Goal: Task Accomplishment & Management: Complete application form

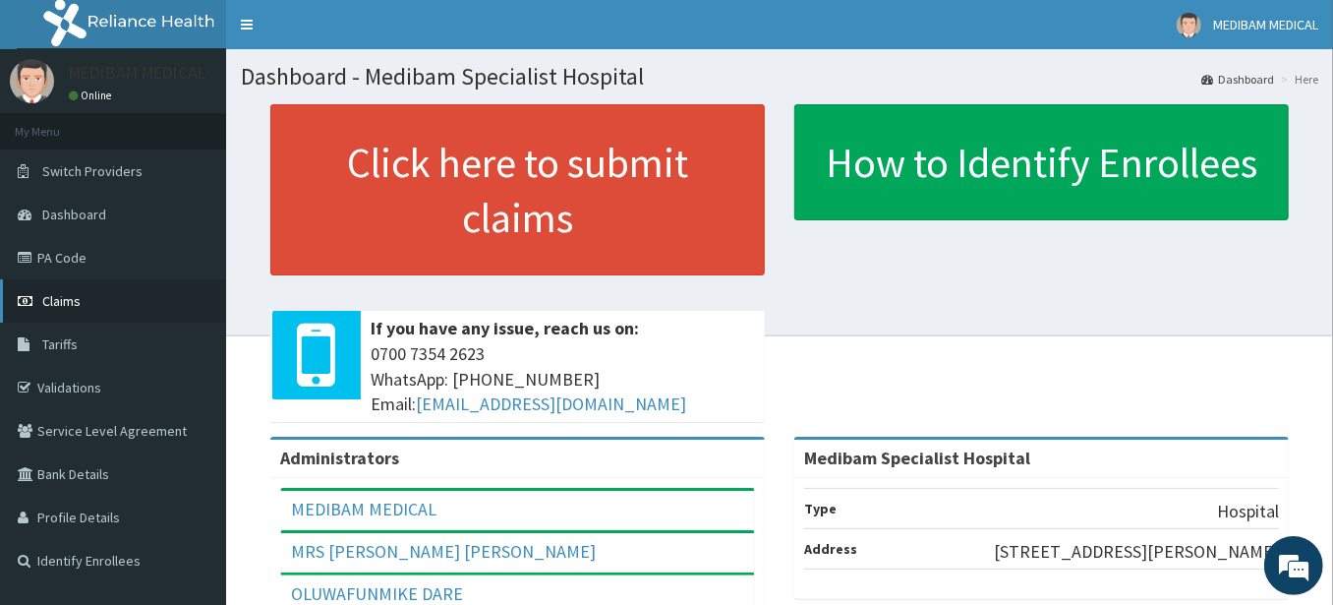
click at [64, 306] on span "Claims" at bounding box center [61, 301] width 38 height 18
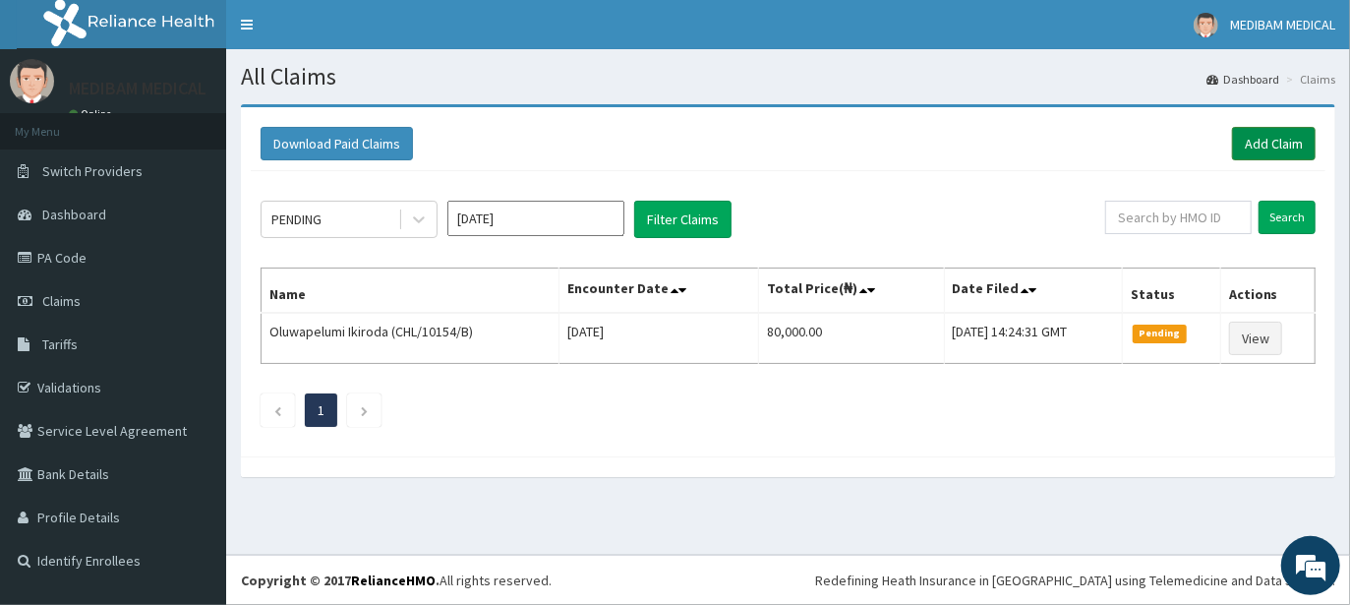
click at [1271, 146] on link "Add Claim" at bounding box center [1274, 143] width 84 height 33
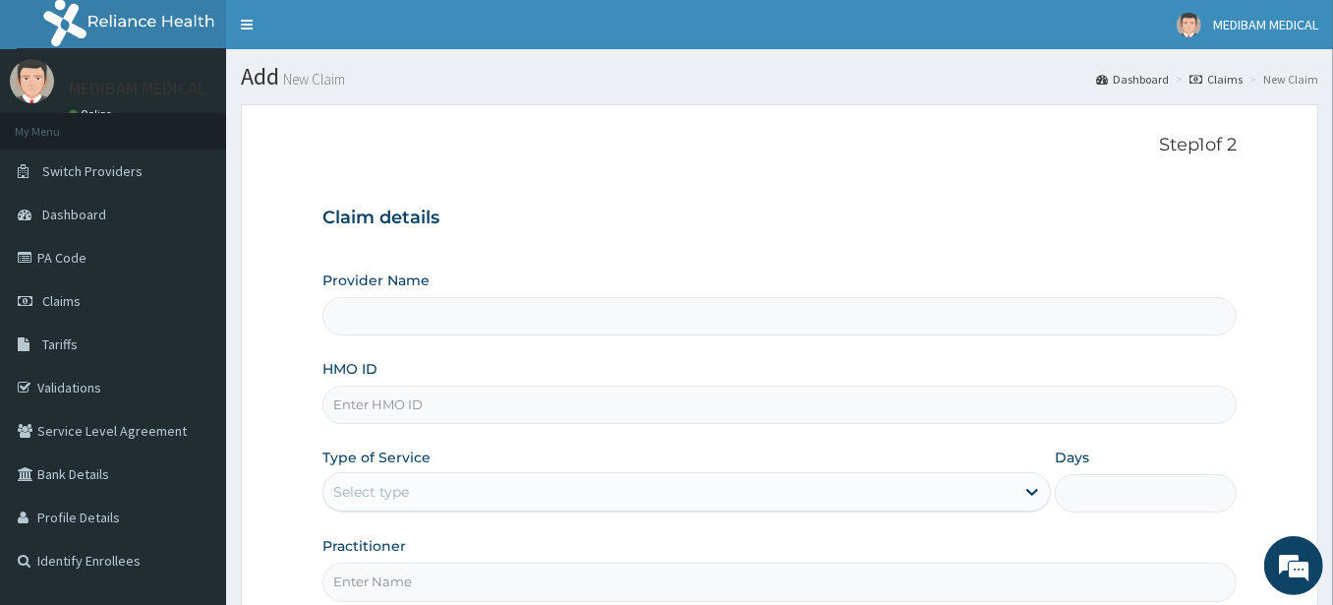
type input "Medibam Specialist Hospital"
click at [423, 400] on input "HMO ID" at bounding box center [779, 404] width 914 height 38
type input "CHL/10708/A"
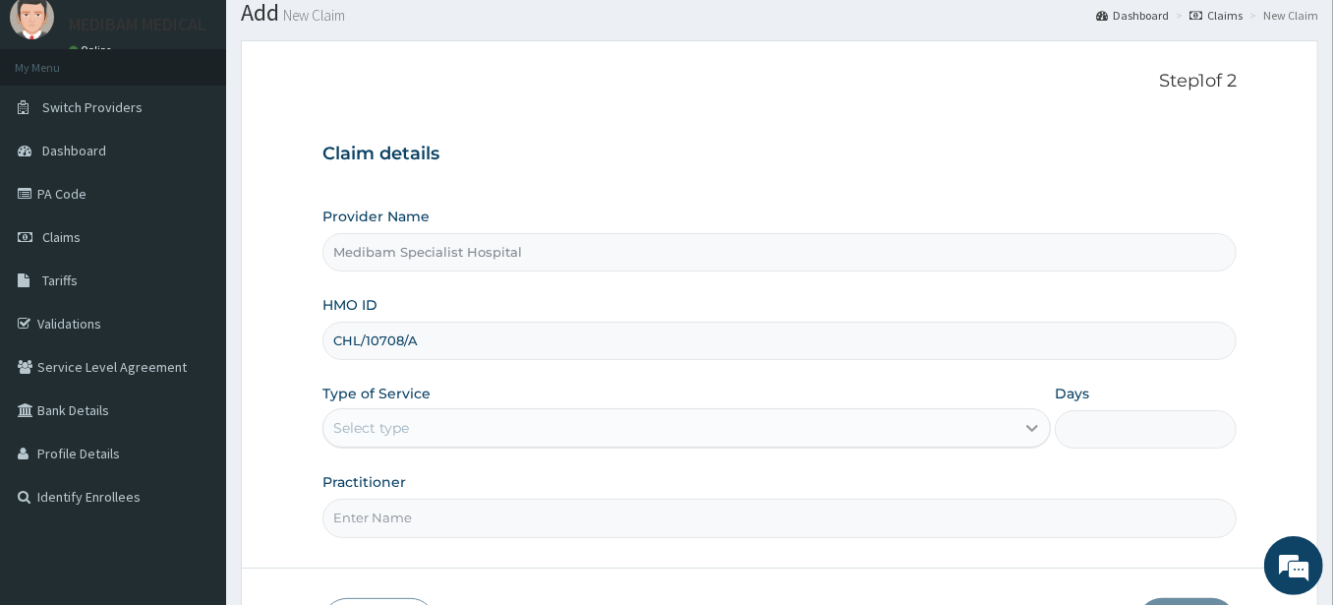
scroll to position [109, 0]
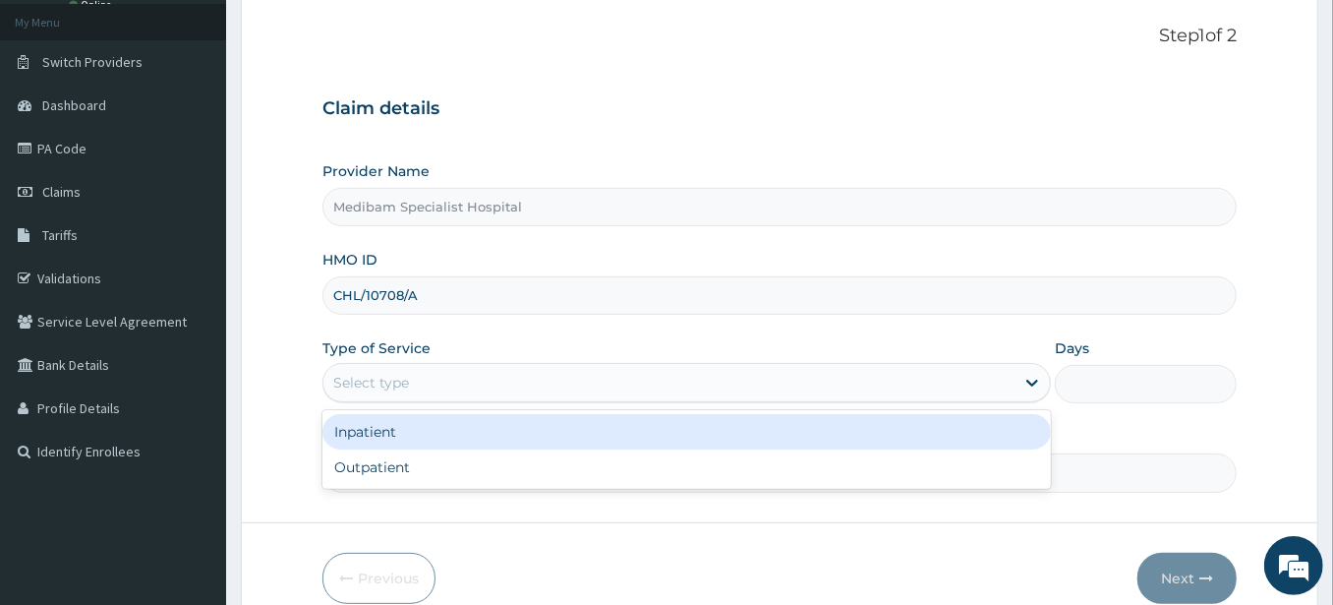
click at [789, 386] on div "Select type" at bounding box center [668, 382] width 691 height 31
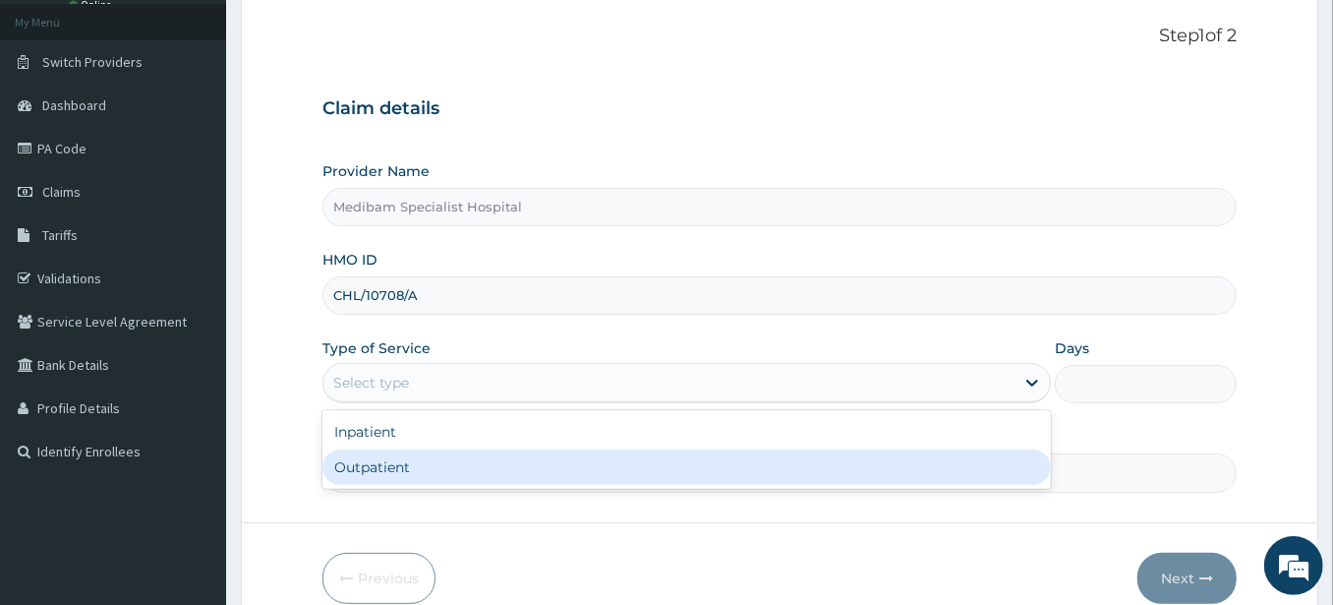
click at [698, 466] on div "Outpatient" at bounding box center [686, 466] width 729 height 35
type input "1"
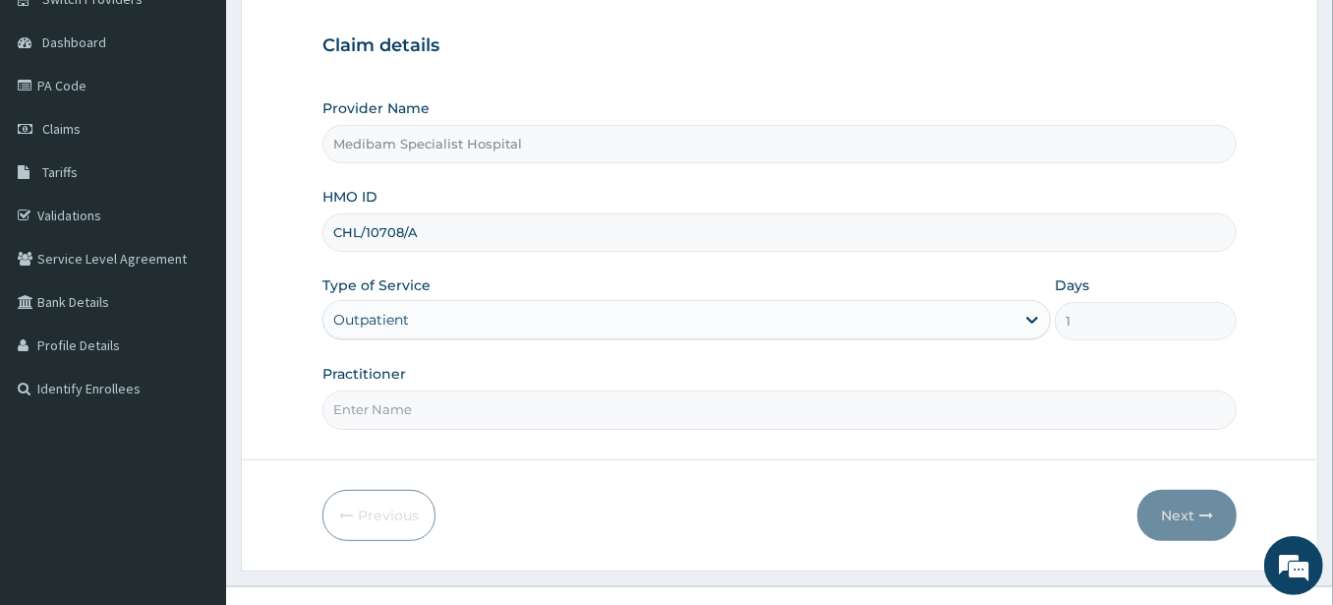
scroll to position [199, 0]
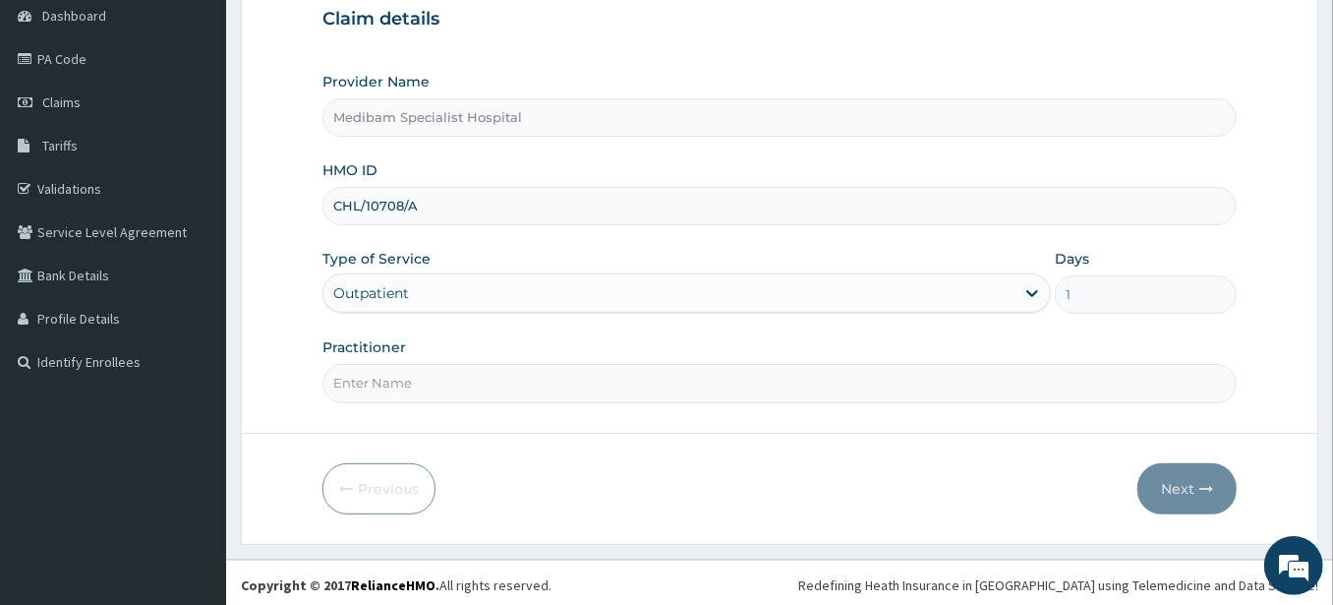
click at [811, 381] on input "Practitioner" at bounding box center [779, 383] width 914 height 38
type input "[PERSON_NAME]"
click at [1183, 479] on button "Next" at bounding box center [1187, 488] width 99 height 51
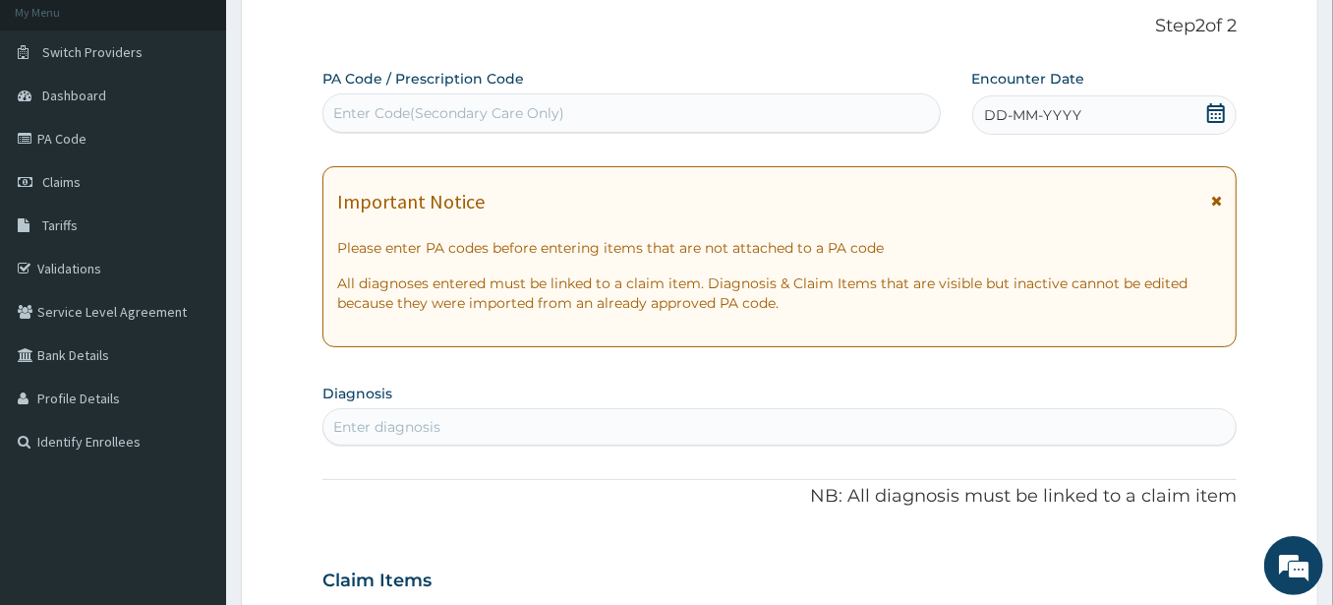
scroll to position [89, 0]
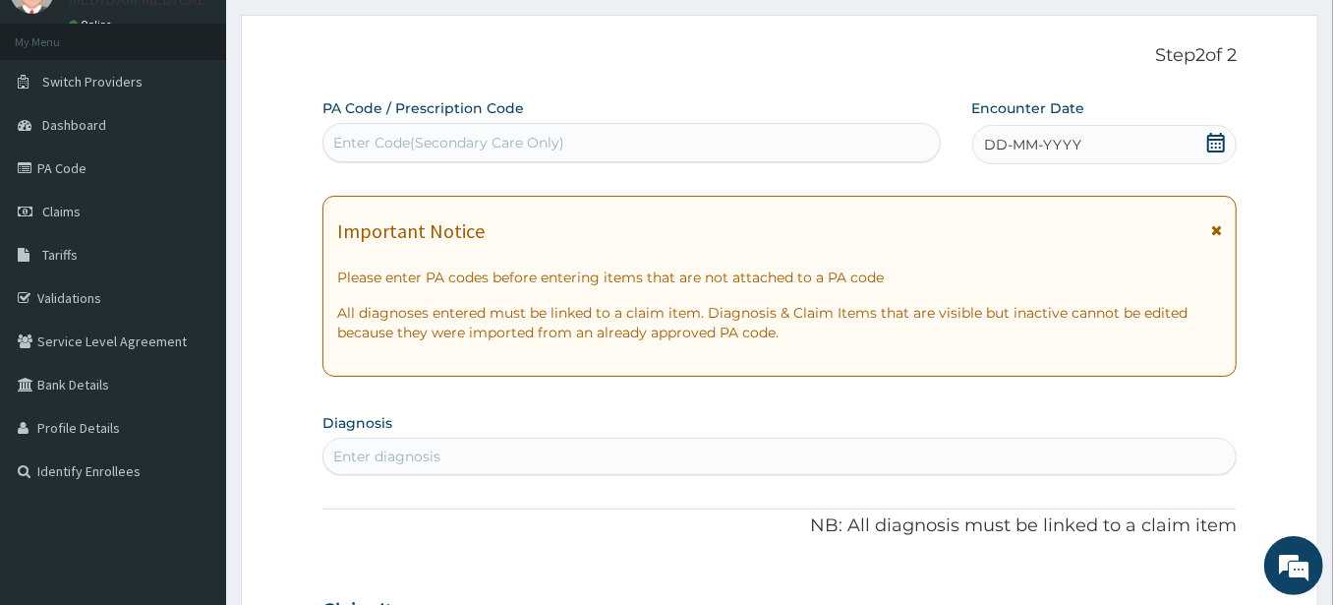
click at [1223, 137] on icon at bounding box center [1216, 143] width 18 height 20
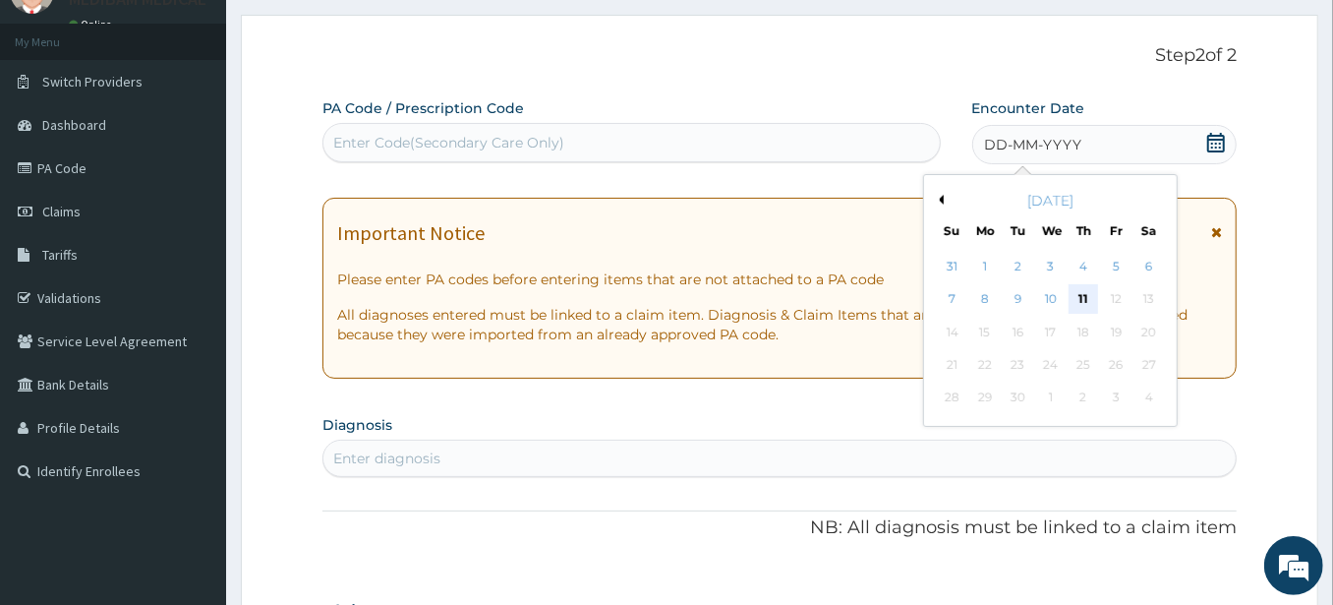
click at [1082, 299] on div "11" at bounding box center [1082, 299] width 29 height 29
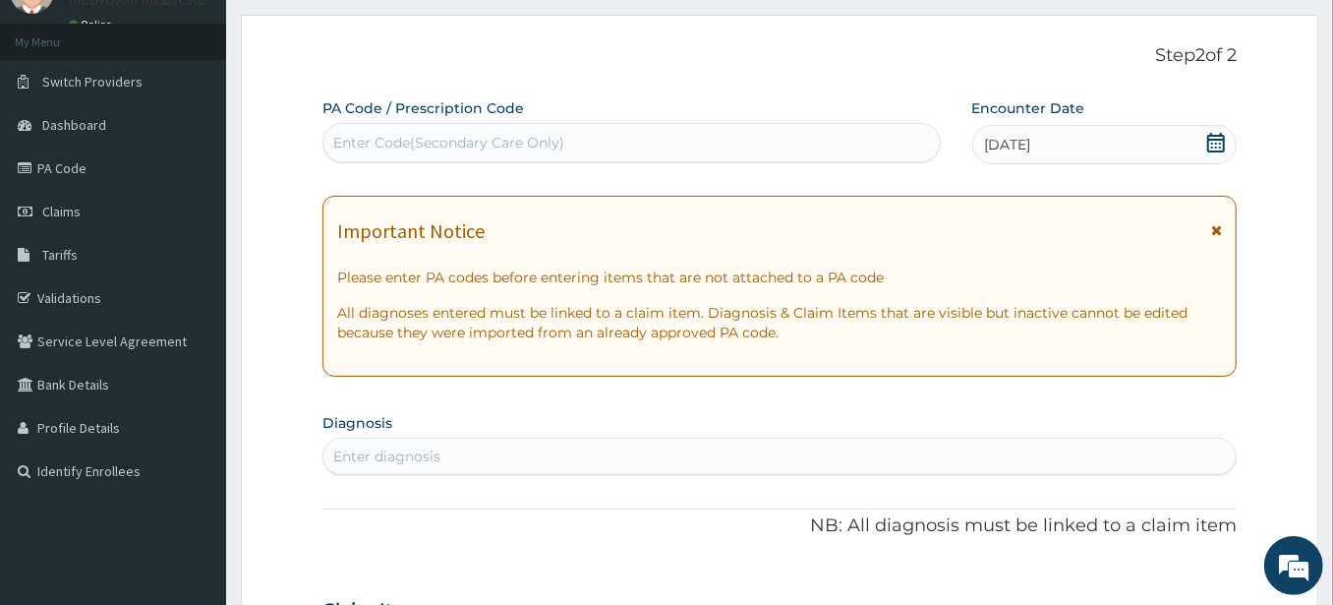
click at [418, 455] on div "Enter diagnosis" at bounding box center [386, 456] width 107 height 20
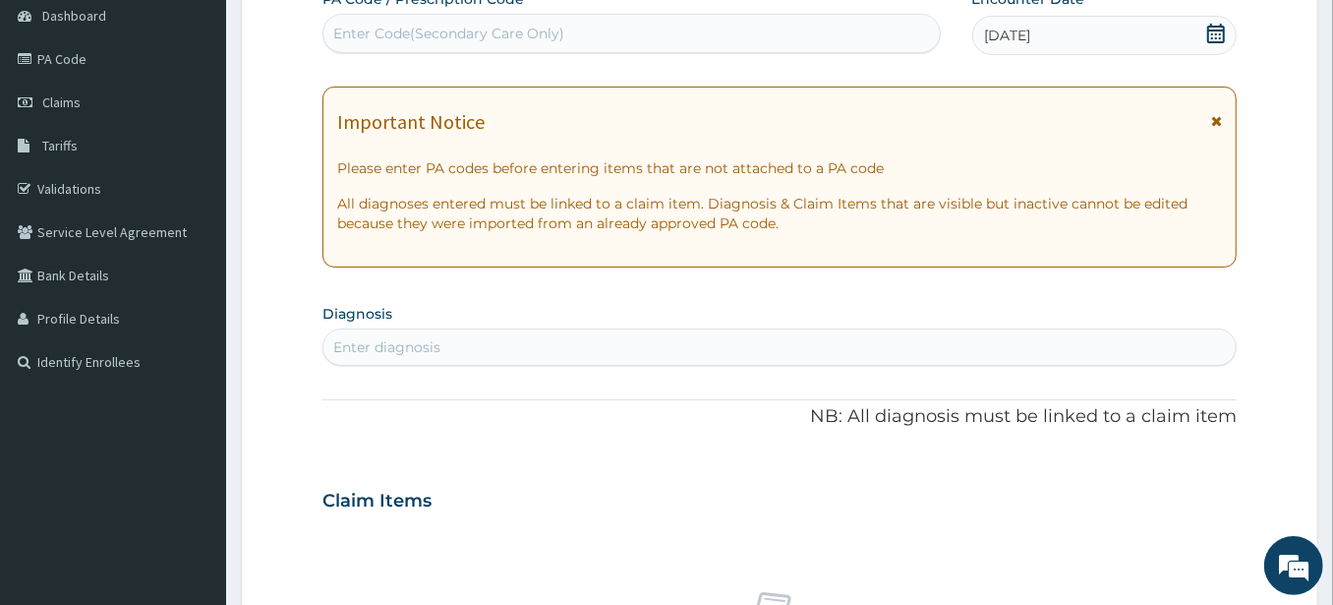
click at [442, 341] on div "Enter diagnosis" at bounding box center [779, 346] width 912 height 31
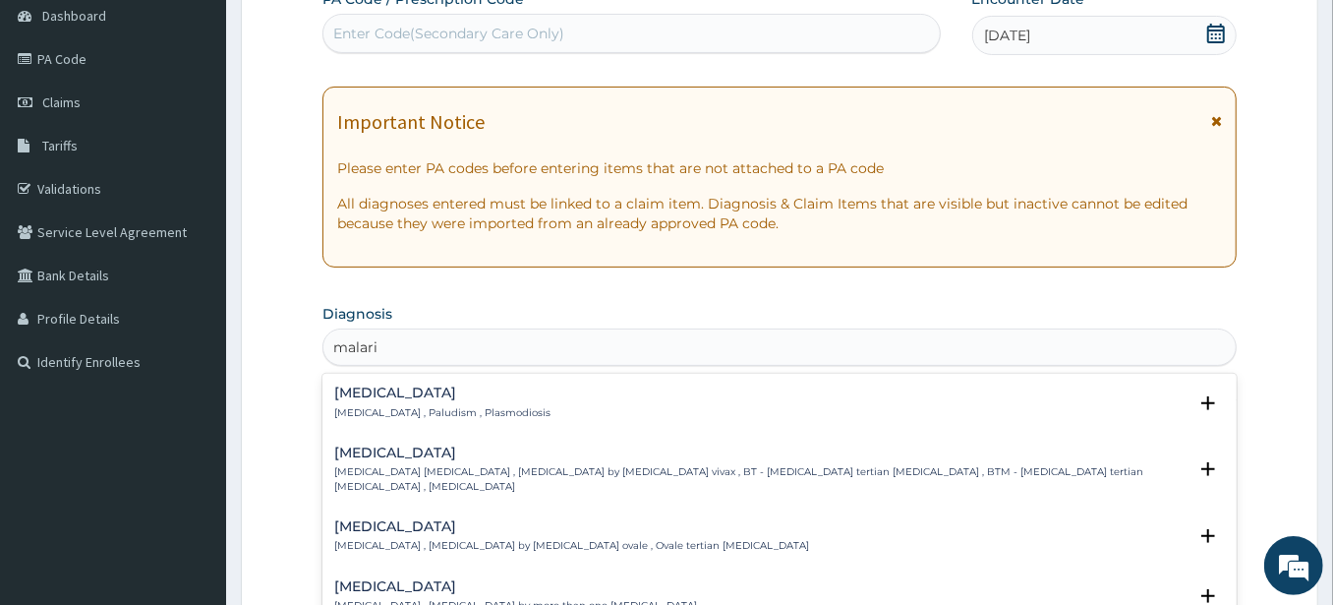
type input "malaria"
click at [348, 401] on div "Malaria Malaria , Paludism , Plasmodiosis" at bounding box center [442, 402] width 216 height 34
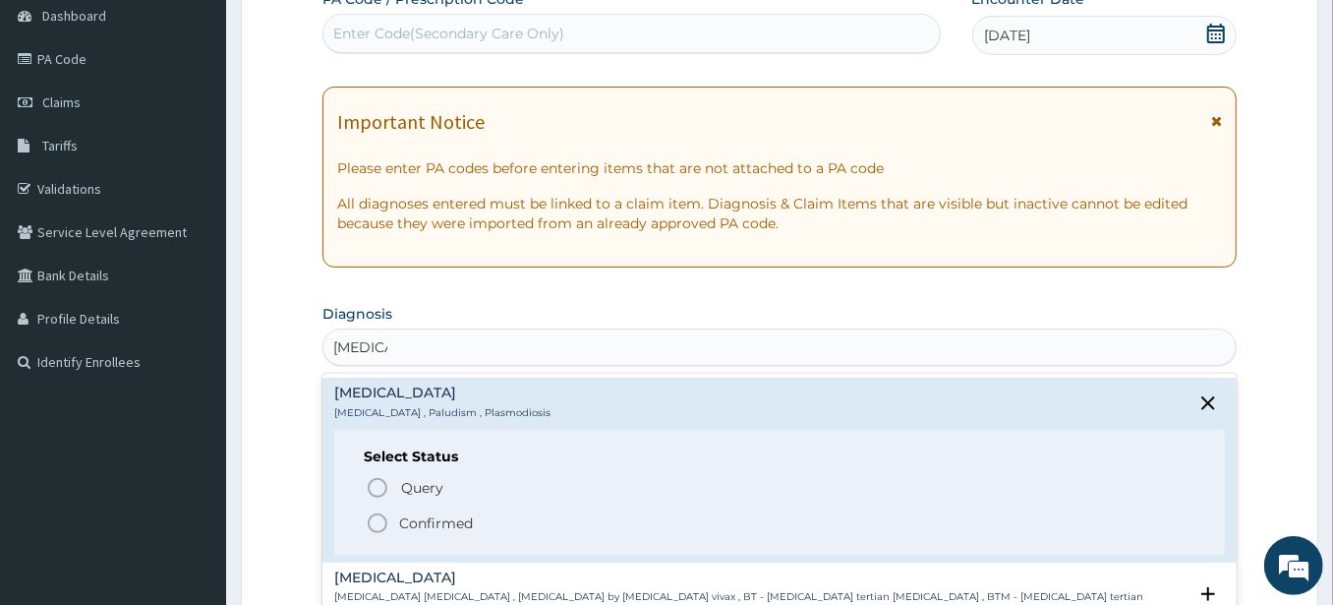
click at [376, 519] on icon "status option filled" at bounding box center [378, 523] width 24 height 24
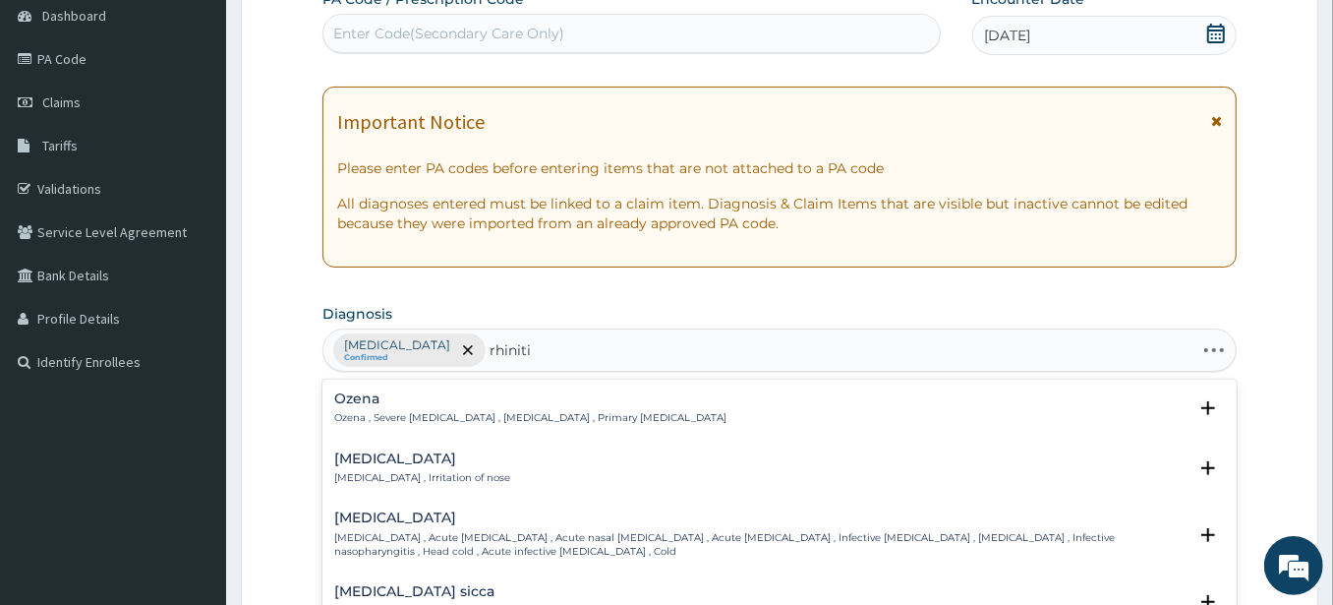
type input "rhinitis"
click at [362, 463] on h4 "Rhinitis" at bounding box center [422, 458] width 176 height 15
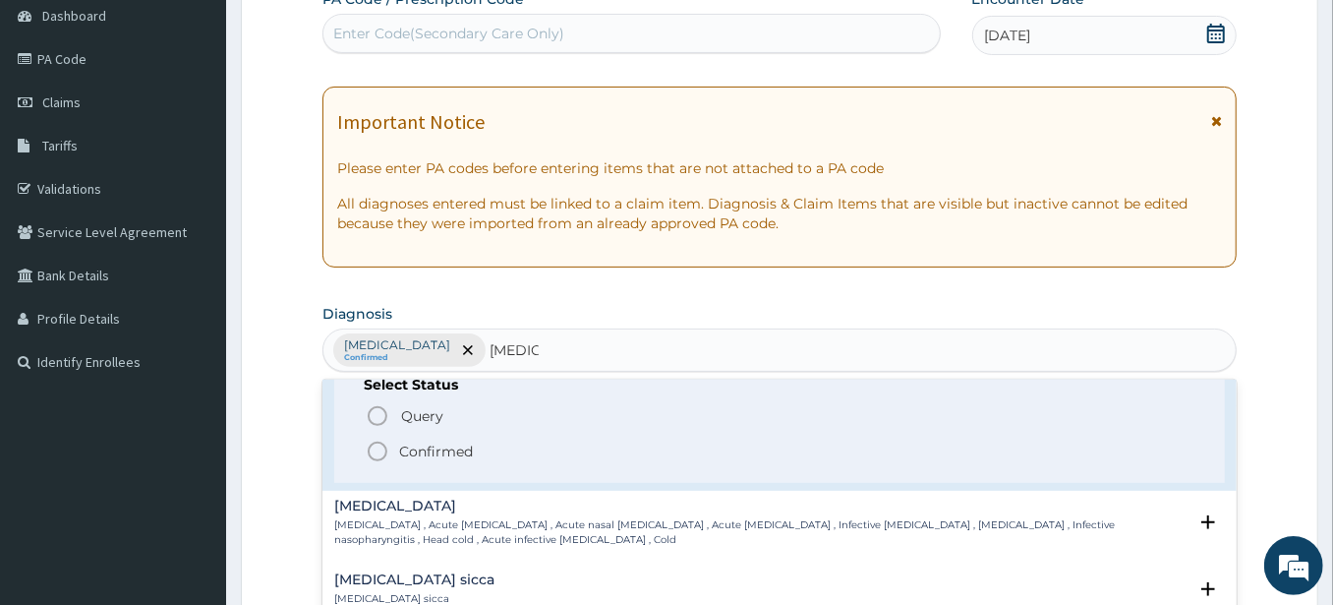
scroll to position [109, 0]
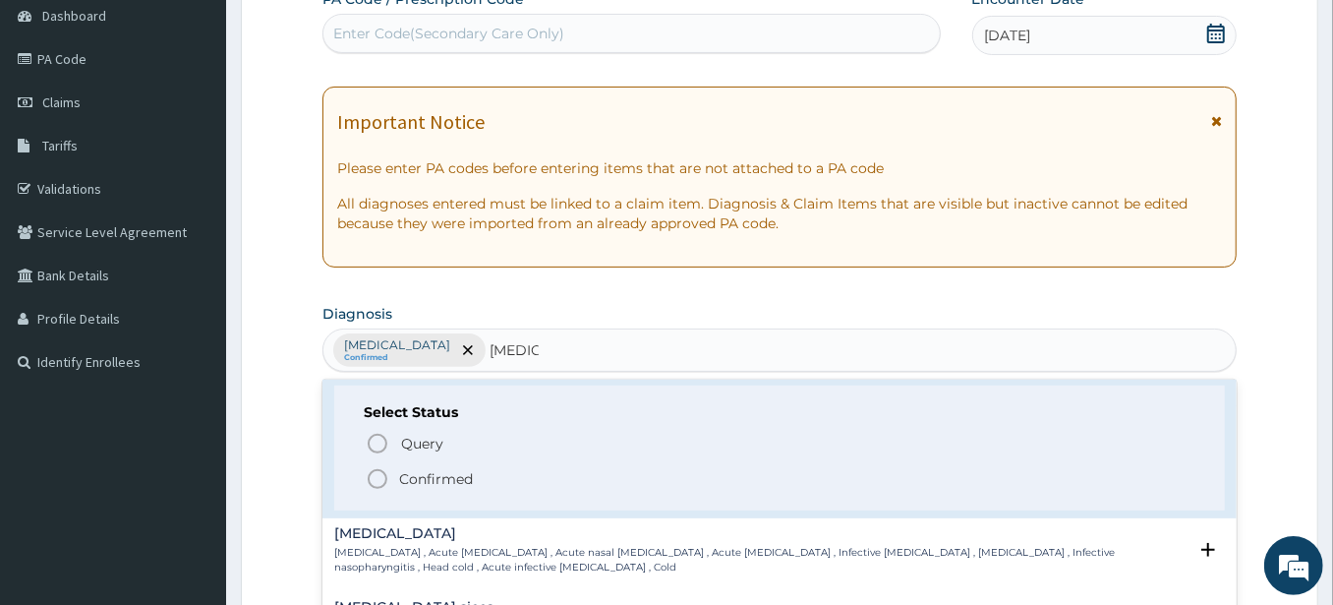
click at [379, 482] on icon "status option filled" at bounding box center [378, 479] width 24 height 24
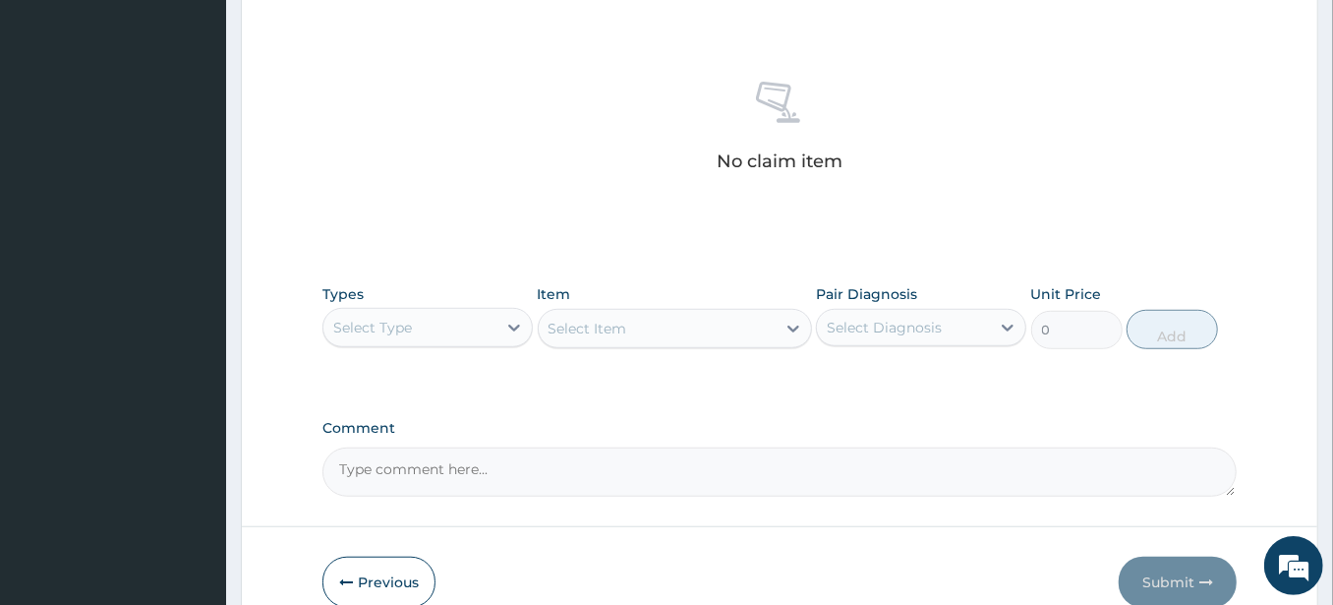
scroll to position [745, 0]
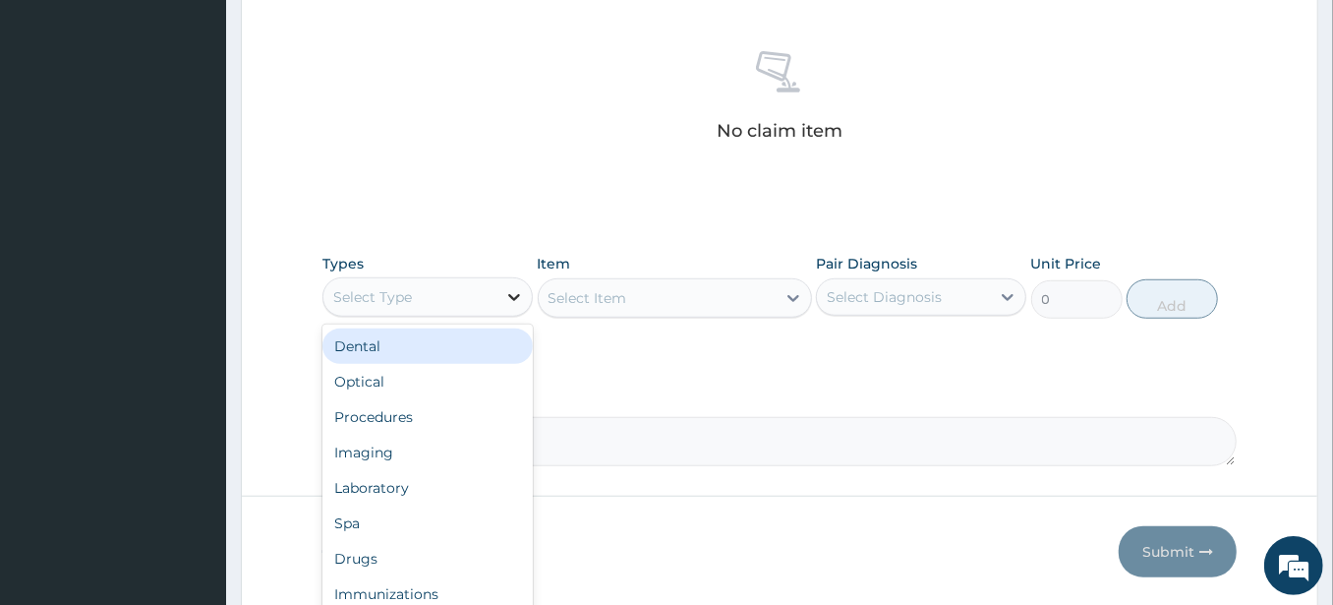
click at [510, 296] on icon at bounding box center [514, 297] width 20 height 20
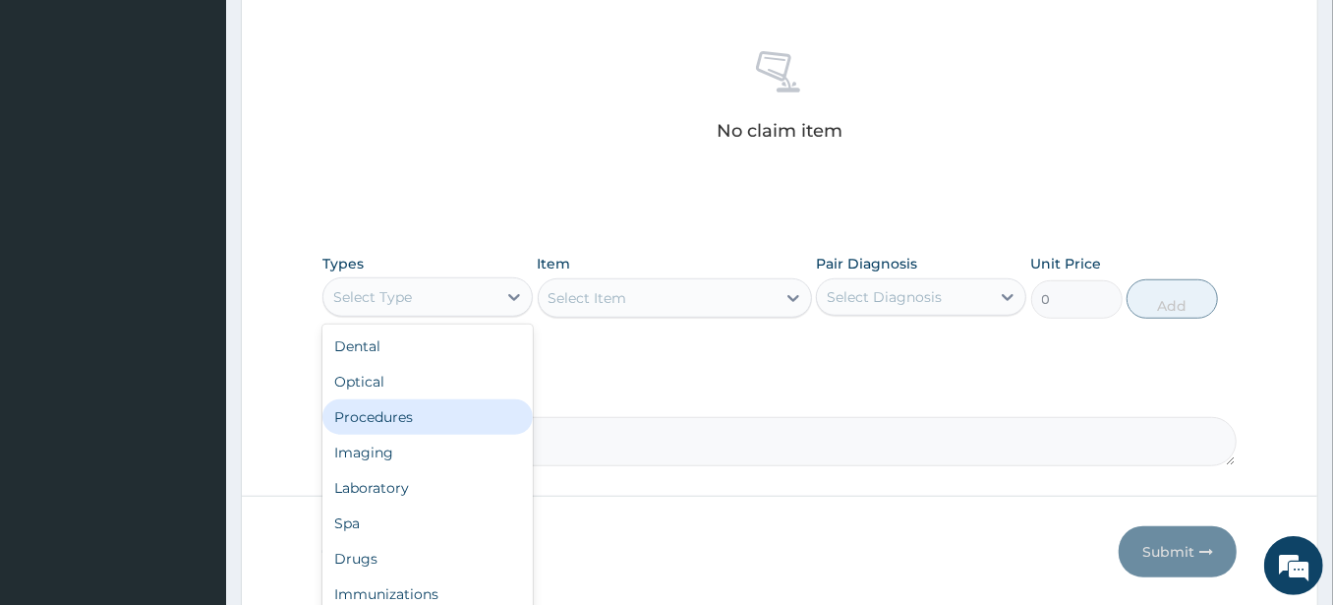
click at [411, 414] on div "Procedures" at bounding box center [427, 416] width 210 height 35
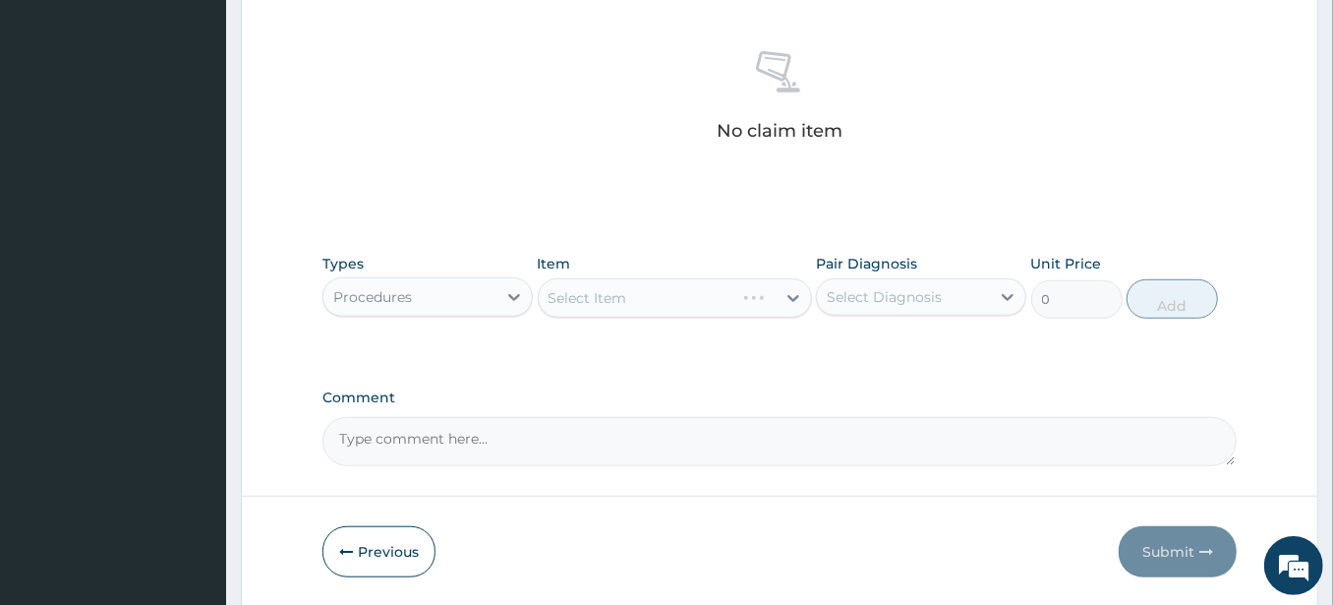
click at [676, 299] on div "Select Item" at bounding box center [675, 297] width 274 height 39
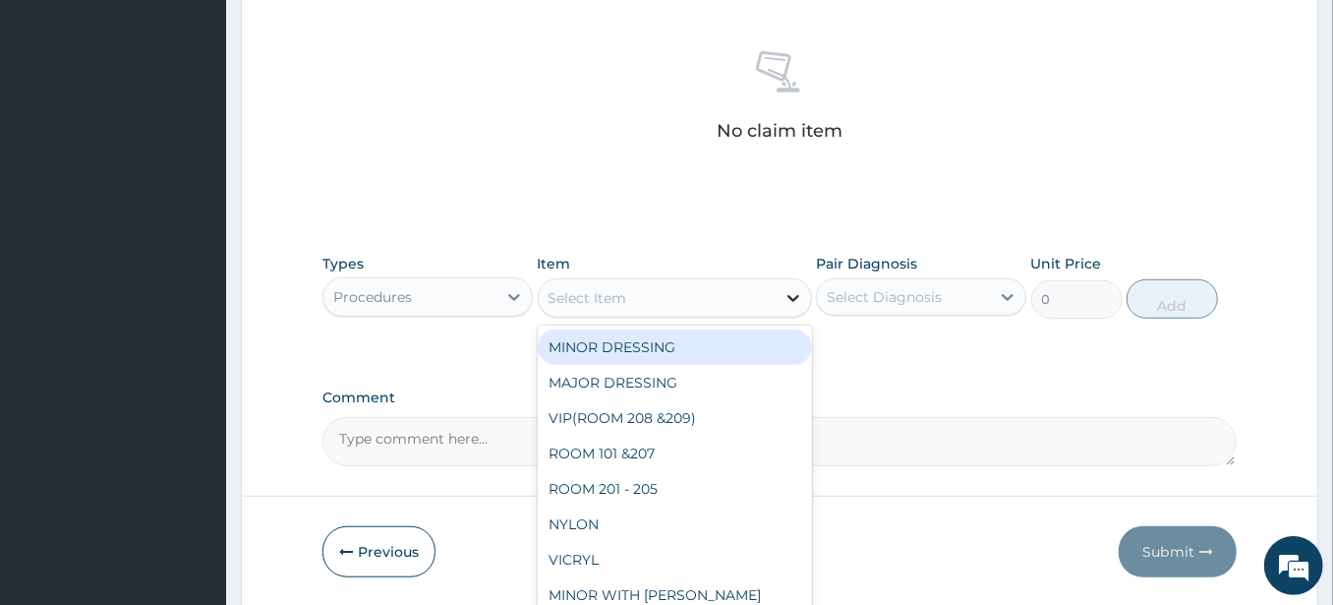
click at [780, 301] on div at bounding box center [793, 297] width 35 height 35
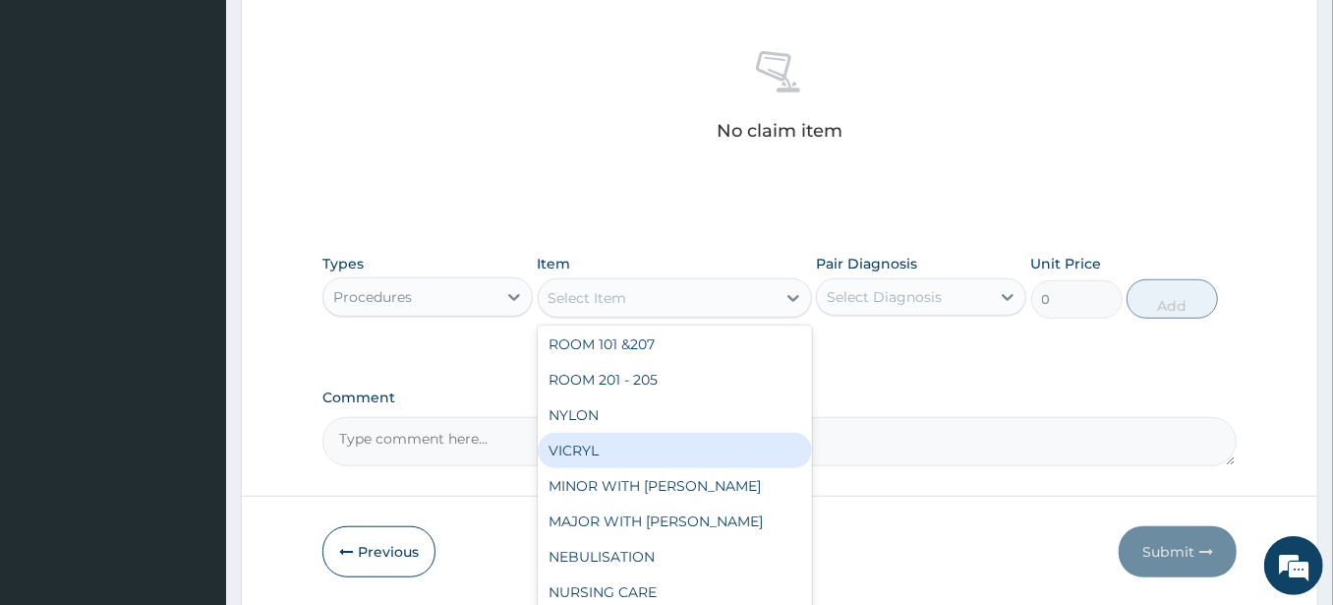
scroll to position [0, 0]
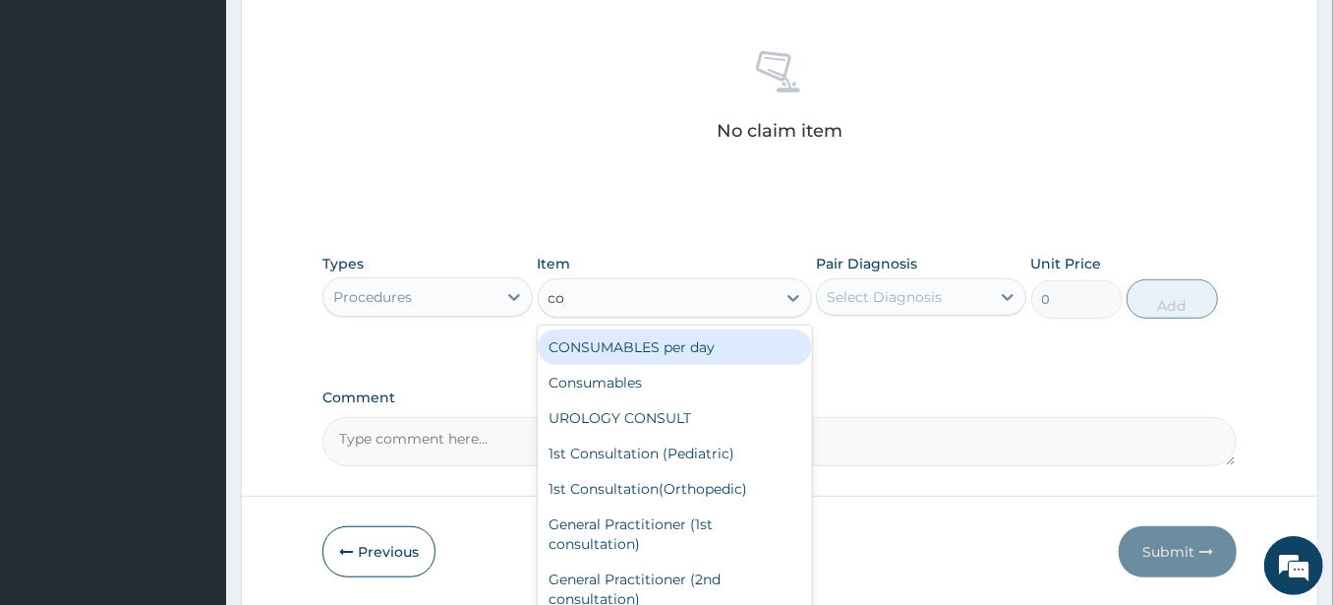
type input "con"
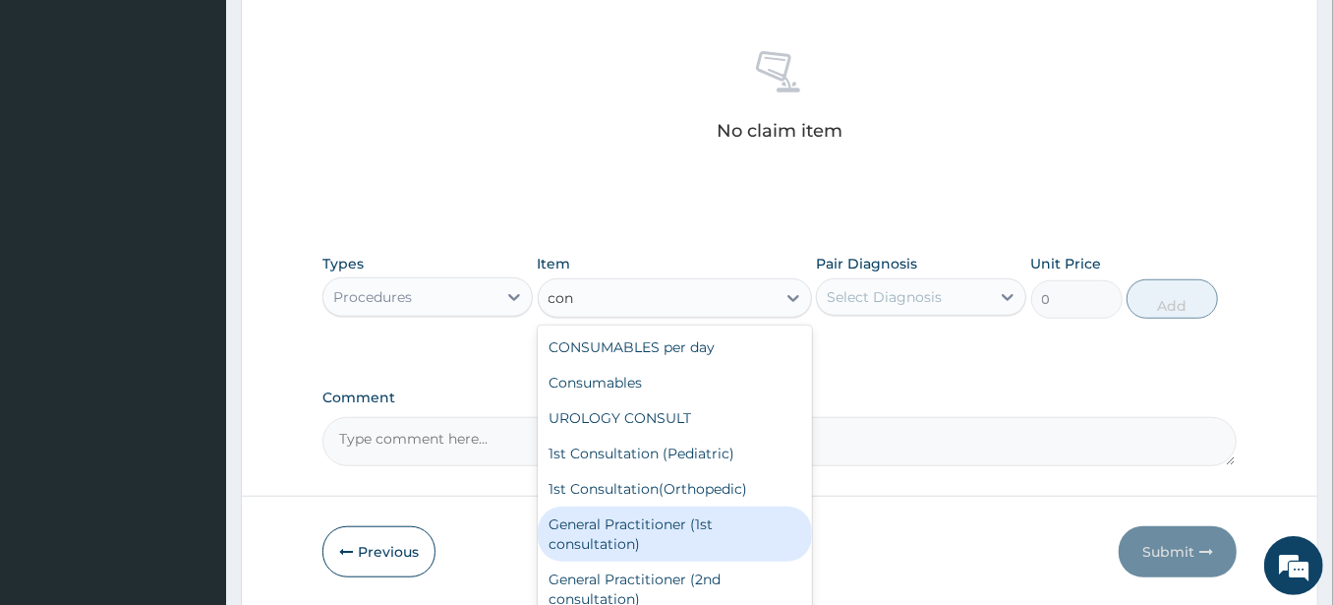
click at [682, 518] on div "General Practitioner (1st consultation)" at bounding box center [675, 533] width 274 height 55
type input "1500"
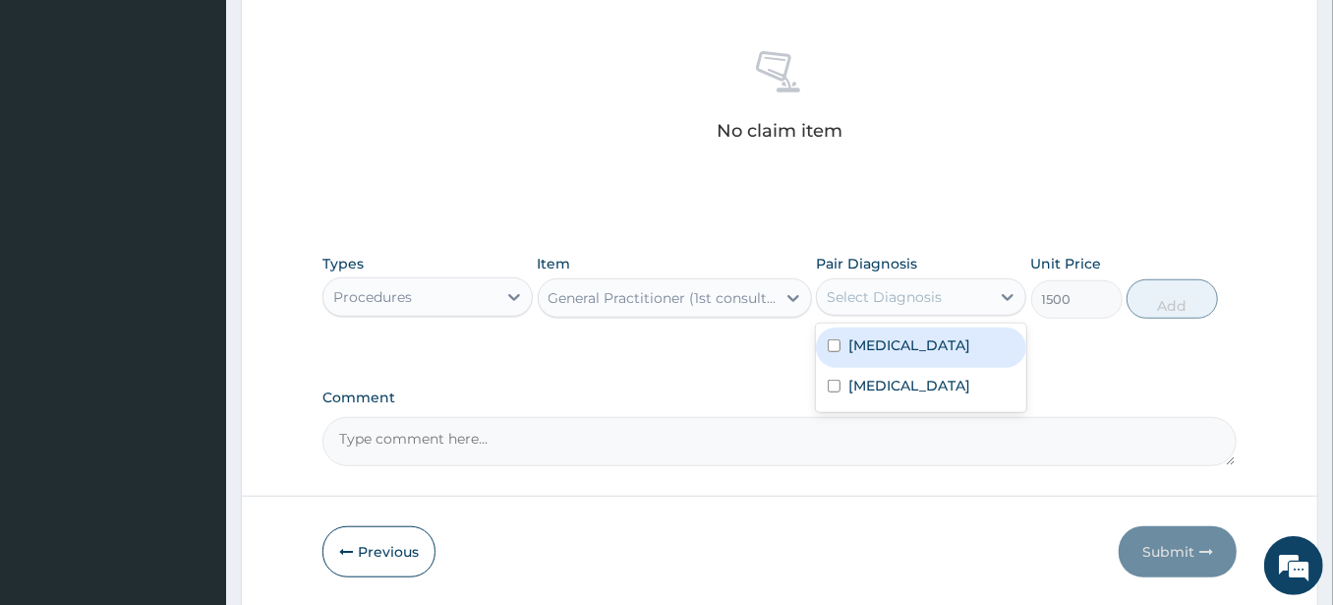
click at [980, 292] on div "Select Diagnosis" at bounding box center [903, 296] width 173 height 31
click at [958, 344] on div "Malaria" at bounding box center [921, 347] width 210 height 40
checkbox input "true"
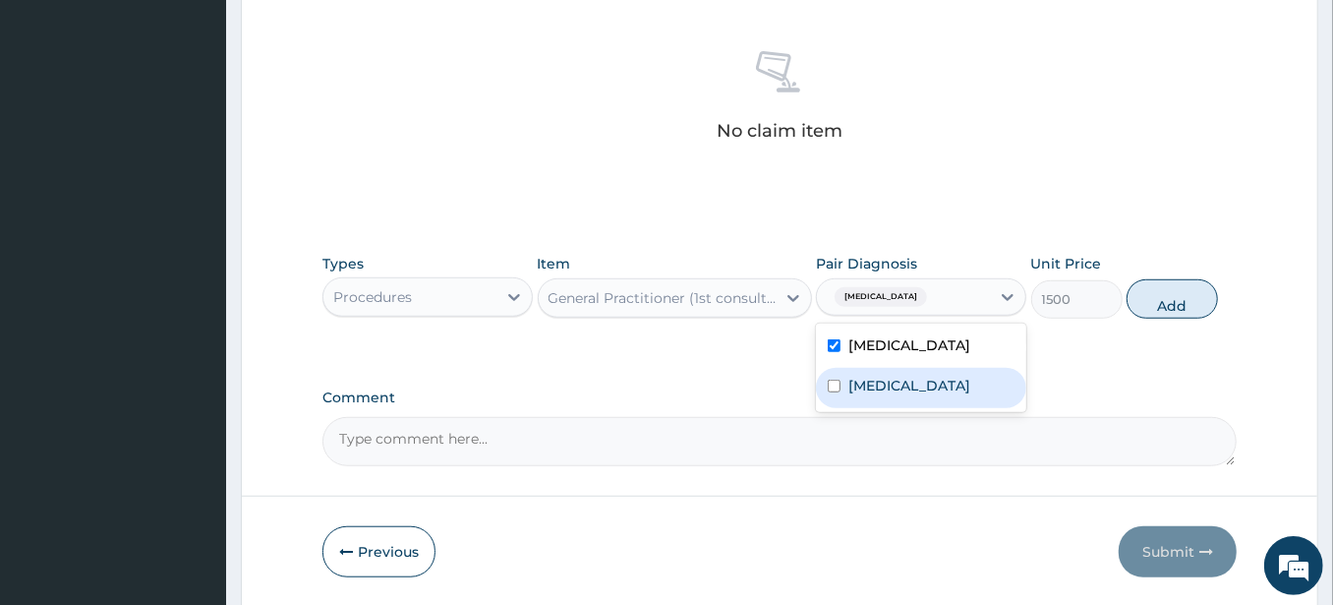
click at [940, 380] on div "Rhinitis" at bounding box center [921, 388] width 210 height 40
checkbox input "true"
click at [1174, 301] on button "Add" at bounding box center [1172, 298] width 91 height 39
type input "0"
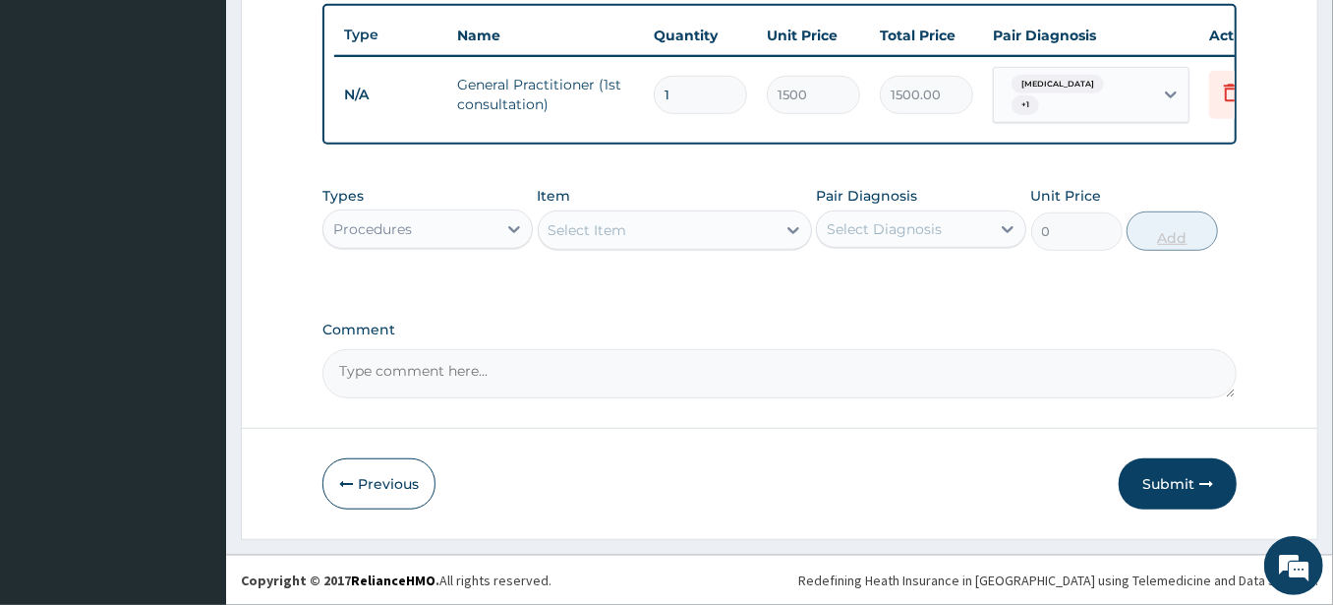
scroll to position [731, 0]
click at [512, 226] on icon at bounding box center [514, 229] width 20 height 20
type input "lab"
drag, startPoint x: 457, startPoint y: 282, endPoint x: 582, endPoint y: 237, distance: 132.8
click at [462, 280] on div "Laboratory" at bounding box center [427, 278] width 210 height 35
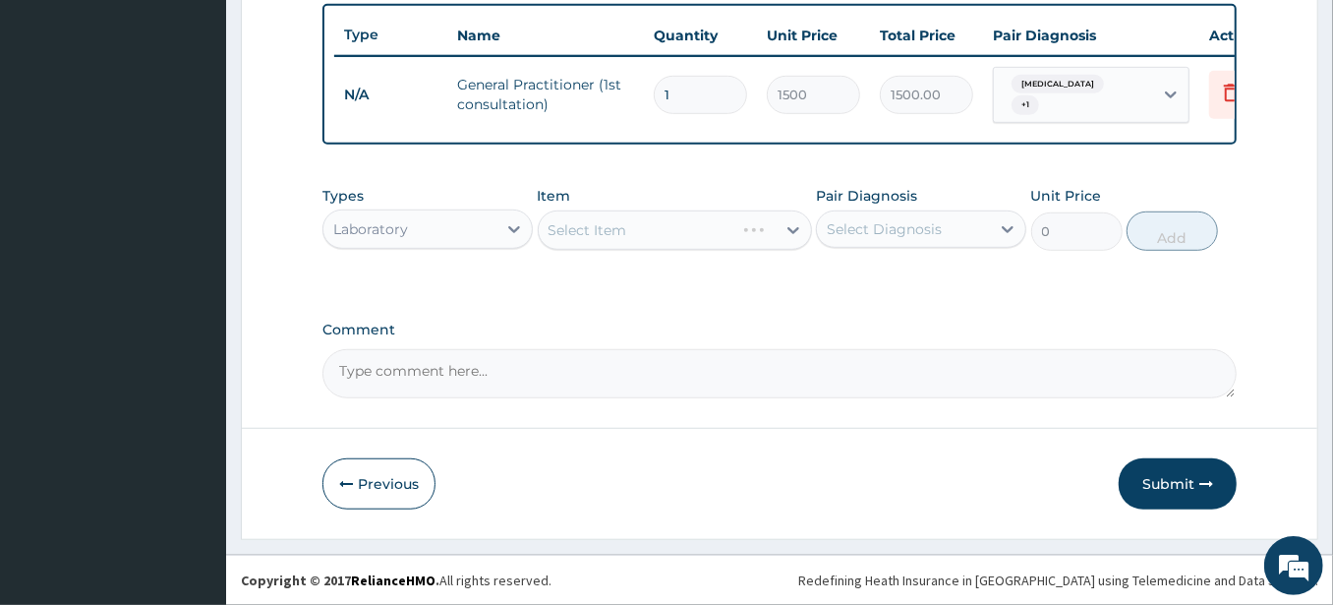
click at [764, 231] on div "Select Item" at bounding box center [675, 229] width 274 height 39
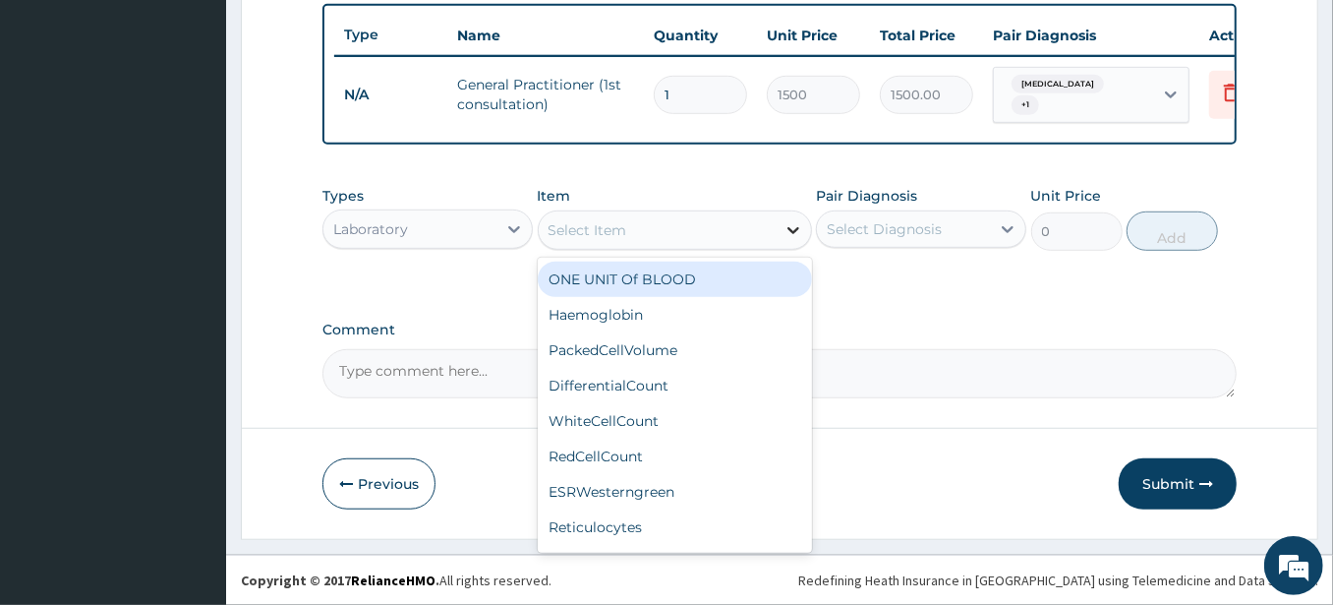
click at [789, 235] on icon at bounding box center [794, 230] width 20 height 20
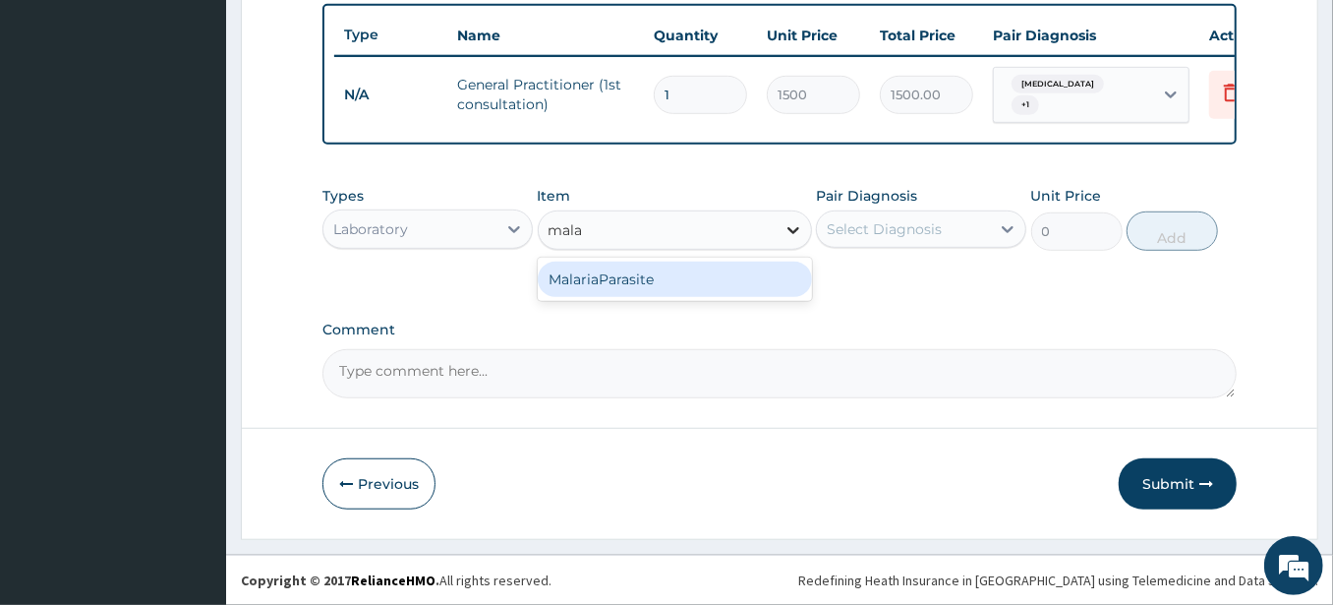
type input "malar"
click at [641, 286] on div "MalariaParasite" at bounding box center [675, 279] width 274 height 35
type input "1000"
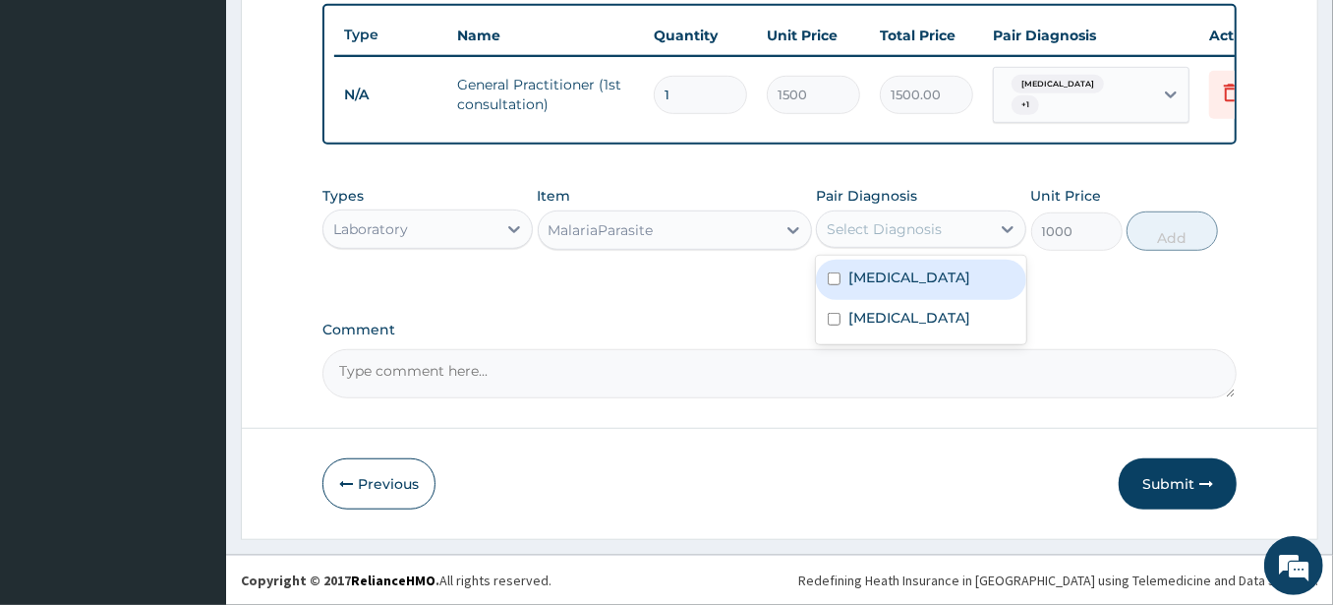
click at [891, 225] on div "Select Diagnosis" at bounding box center [884, 229] width 115 height 20
drag, startPoint x: 873, startPoint y: 277, endPoint x: 873, endPoint y: 300, distance: 22.6
click at [873, 278] on label "Malaria" at bounding box center [910, 277] width 122 height 20
checkbox input "true"
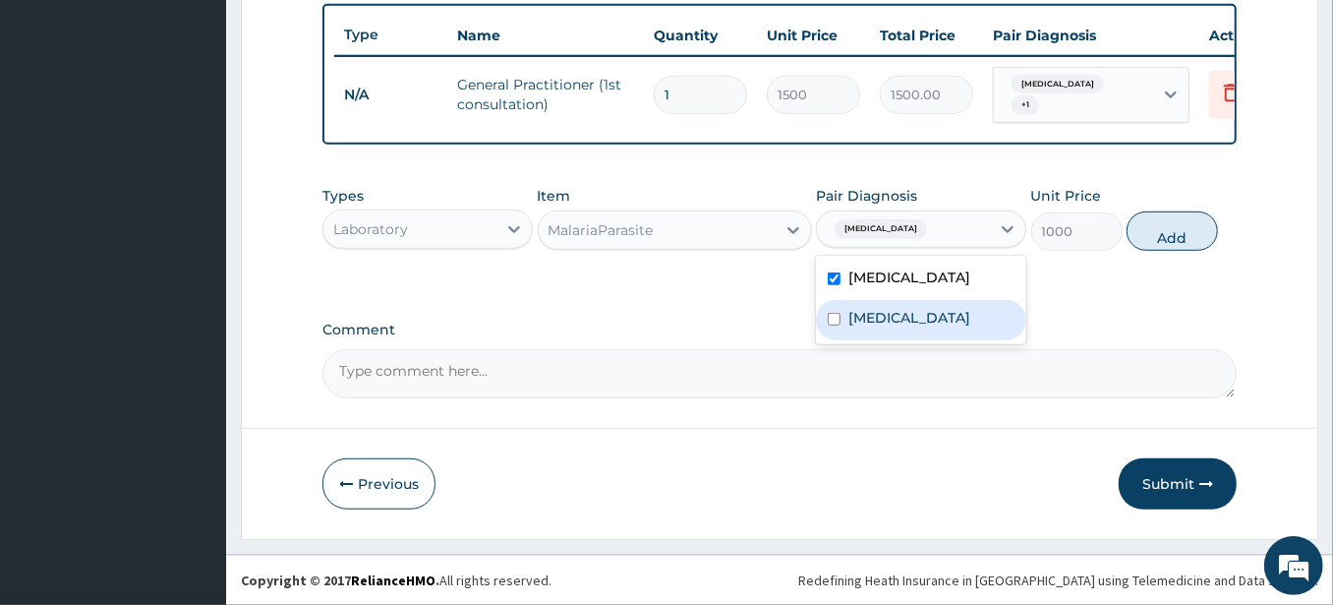
click at [870, 308] on div "Rhinitis" at bounding box center [921, 320] width 210 height 40
checkbox input "true"
click at [1151, 240] on button "Add" at bounding box center [1172, 230] width 91 height 39
type input "0"
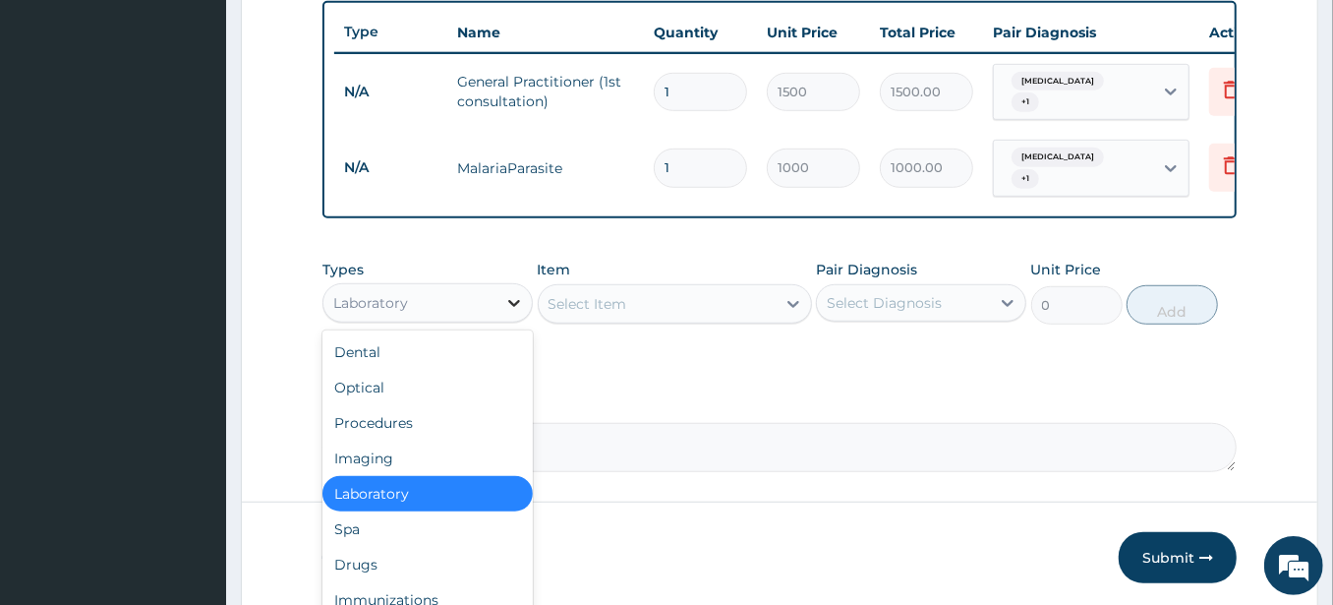
click at [515, 303] on icon at bounding box center [514, 303] width 20 height 20
click at [374, 495] on div "Laboratory" at bounding box center [427, 493] width 210 height 35
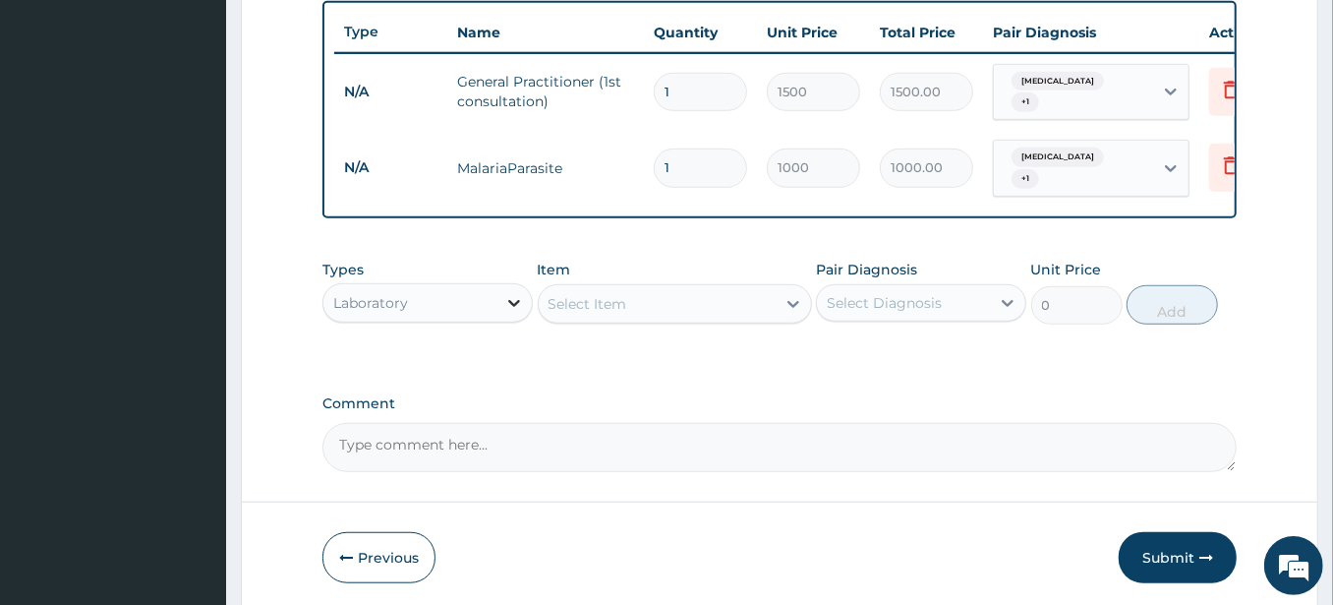
click at [518, 295] on icon at bounding box center [514, 303] width 20 height 20
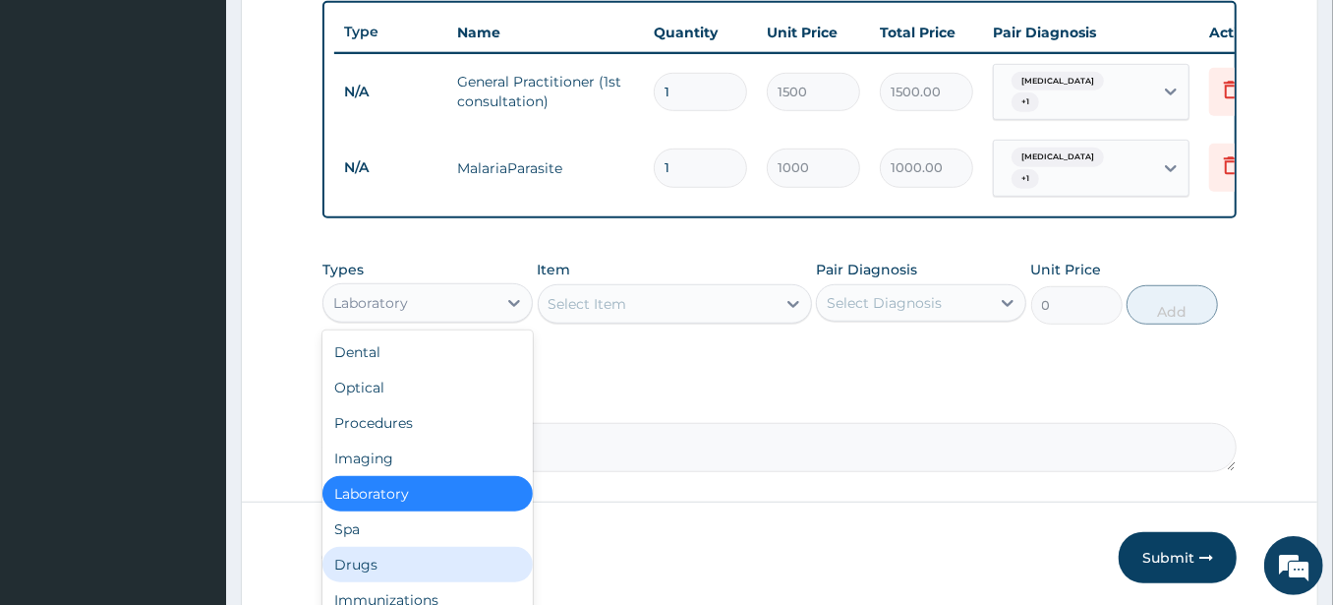
drag, startPoint x: 393, startPoint y: 552, endPoint x: 459, endPoint y: 444, distance: 125.8
click at [393, 551] on div "Drugs" at bounding box center [427, 564] width 210 height 35
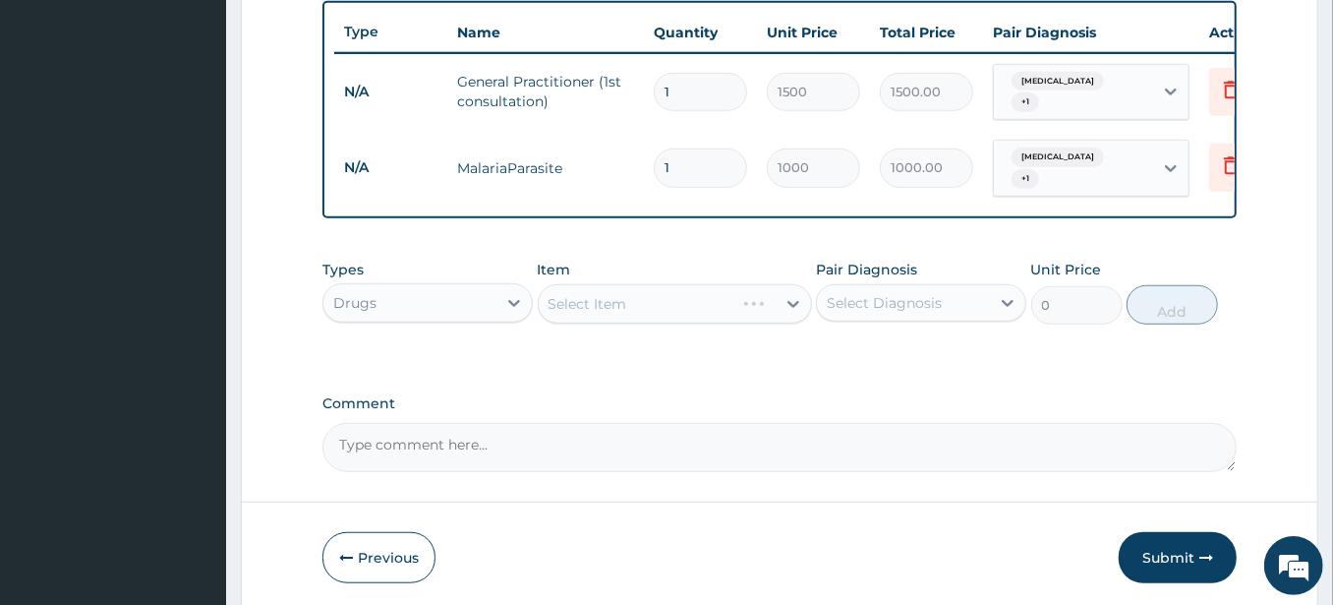
click at [787, 298] on div "Select Item" at bounding box center [675, 303] width 274 height 39
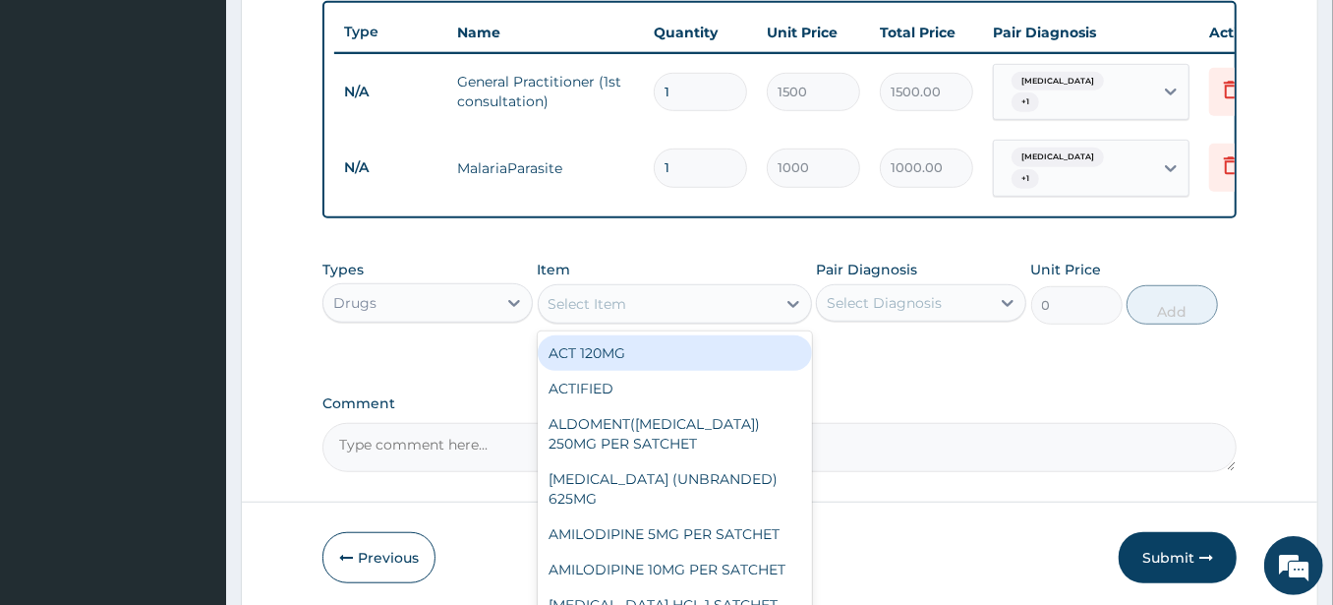
click at [772, 296] on div "Select Item" at bounding box center [657, 303] width 237 height 31
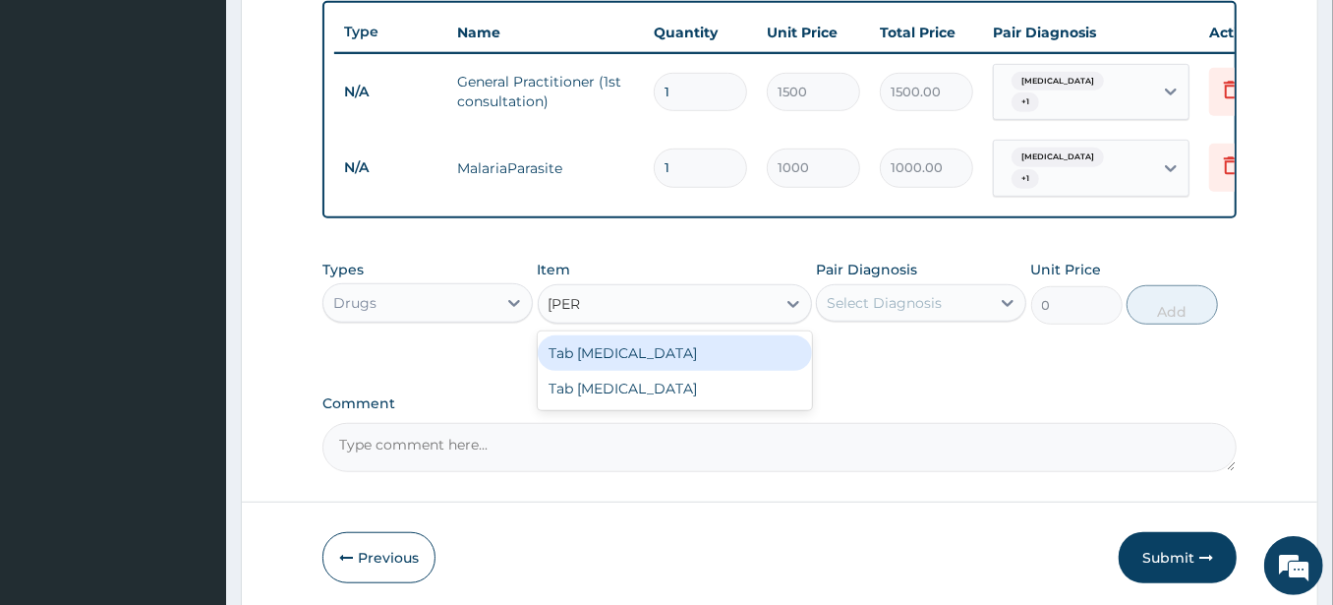
type input "coart"
click at [619, 356] on div "Tab COARTEM" at bounding box center [675, 352] width 274 height 35
type input "130"
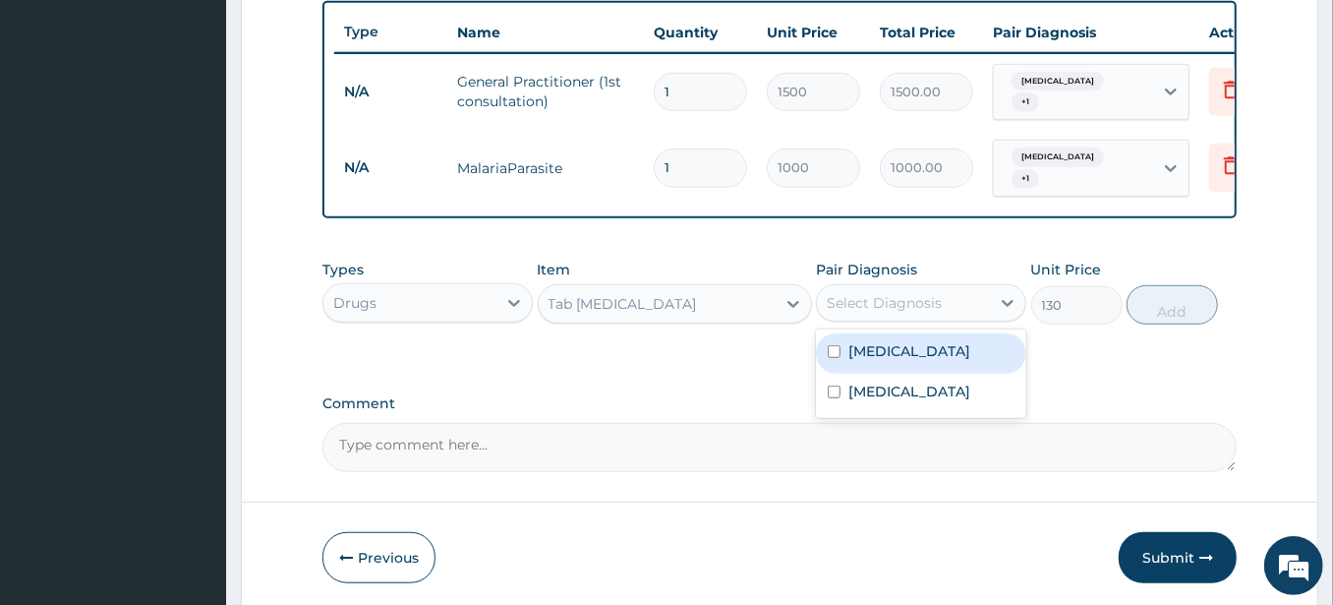
click at [896, 296] on div "Select Diagnosis" at bounding box center [884, 303] width 115 height 20
click at [896, 358] on div "Malaria" at bounding box center [921, 353] width 210 height 40
checkbox input "true"
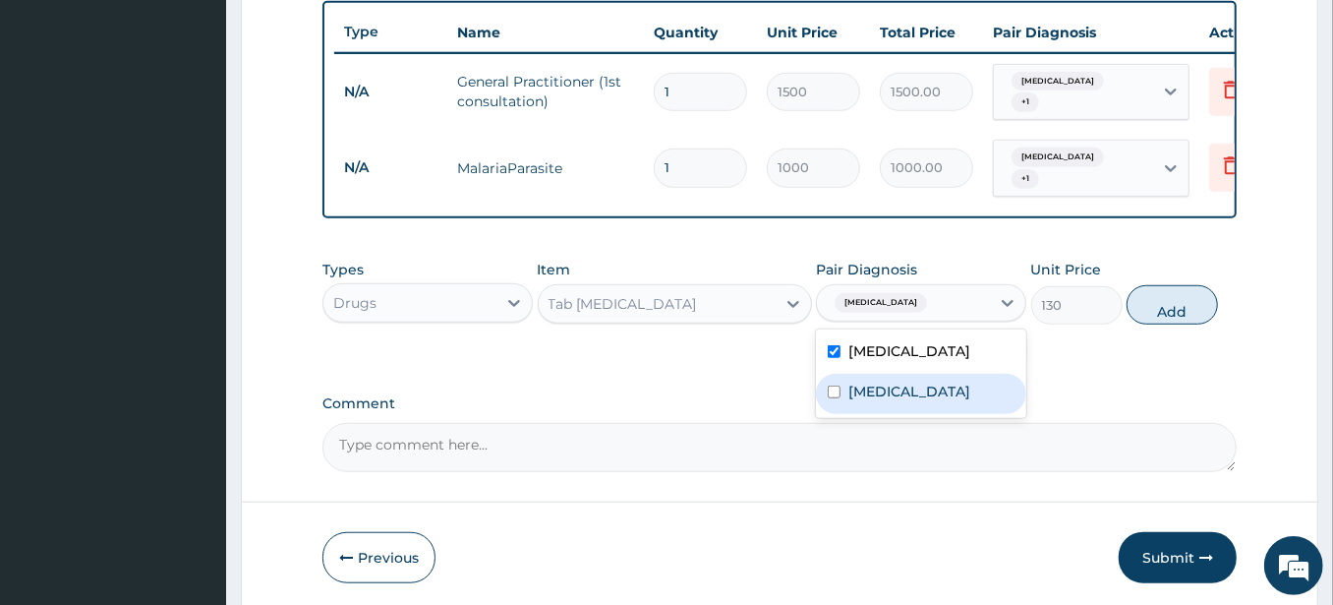
click at [895, 374] on div "Rhinitis" at bounding box center [921, 394] width 210 height 40
checkbox input "true"
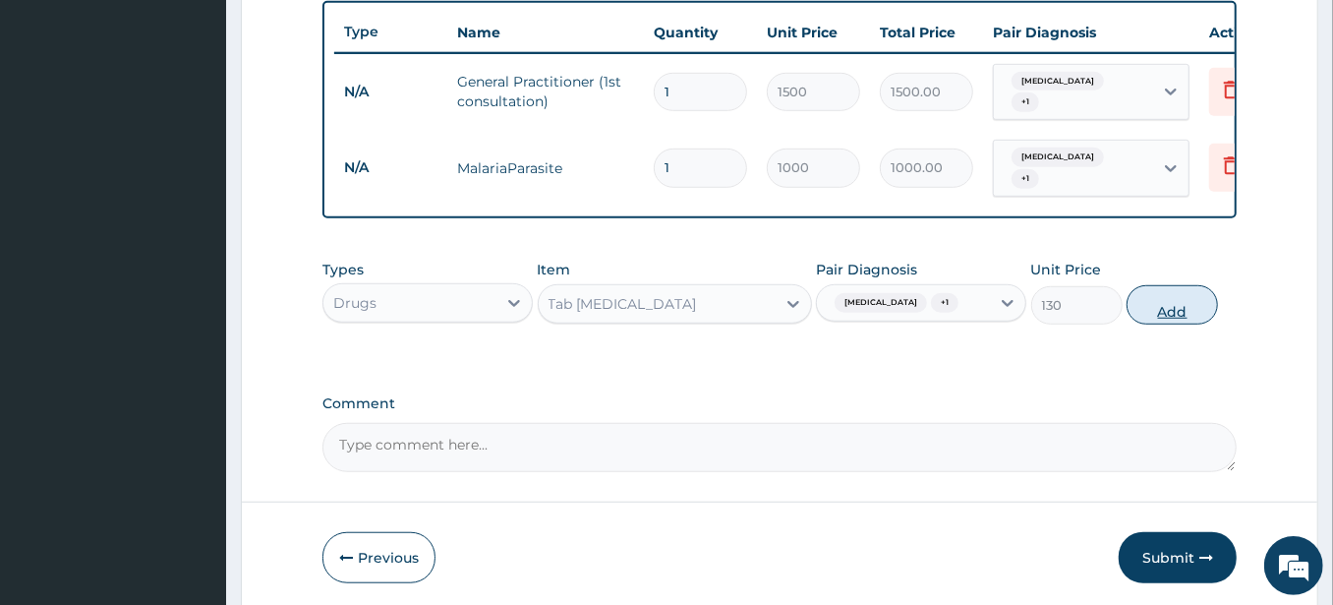
click at [1174, 299] on button "Add" at bounding box center [1172, 304] width 91 height 39
type input "0"
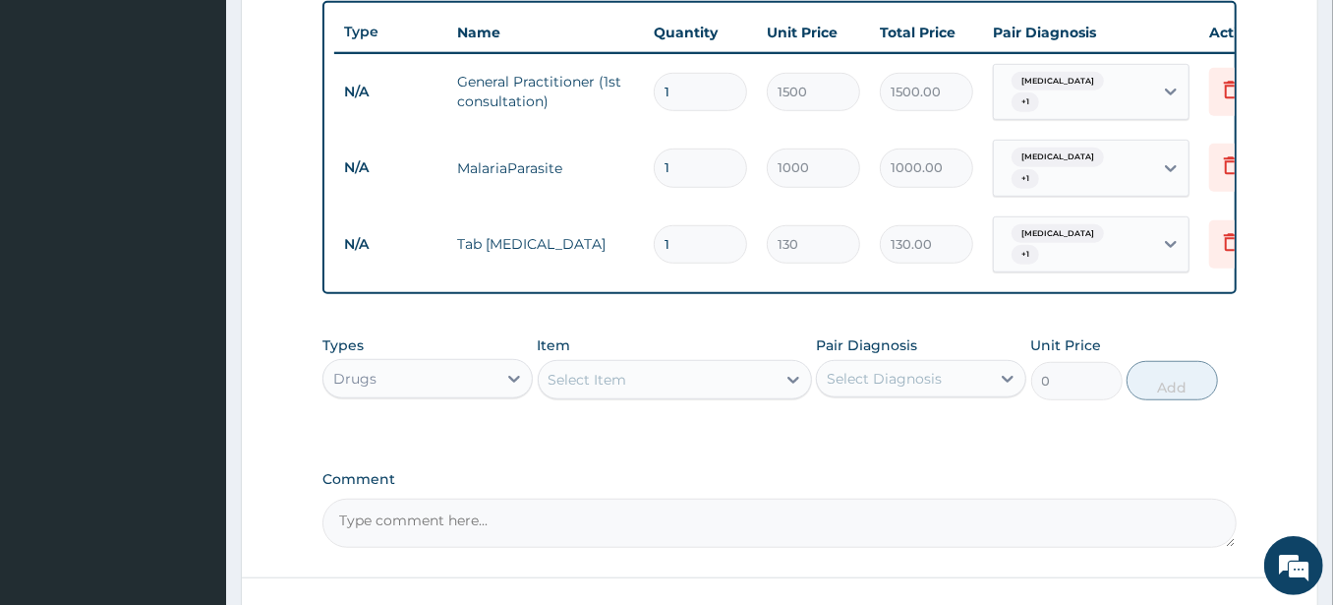
type input "0.00"
type input "7"
type input "910.00"
type input "0.00"
type input "6"
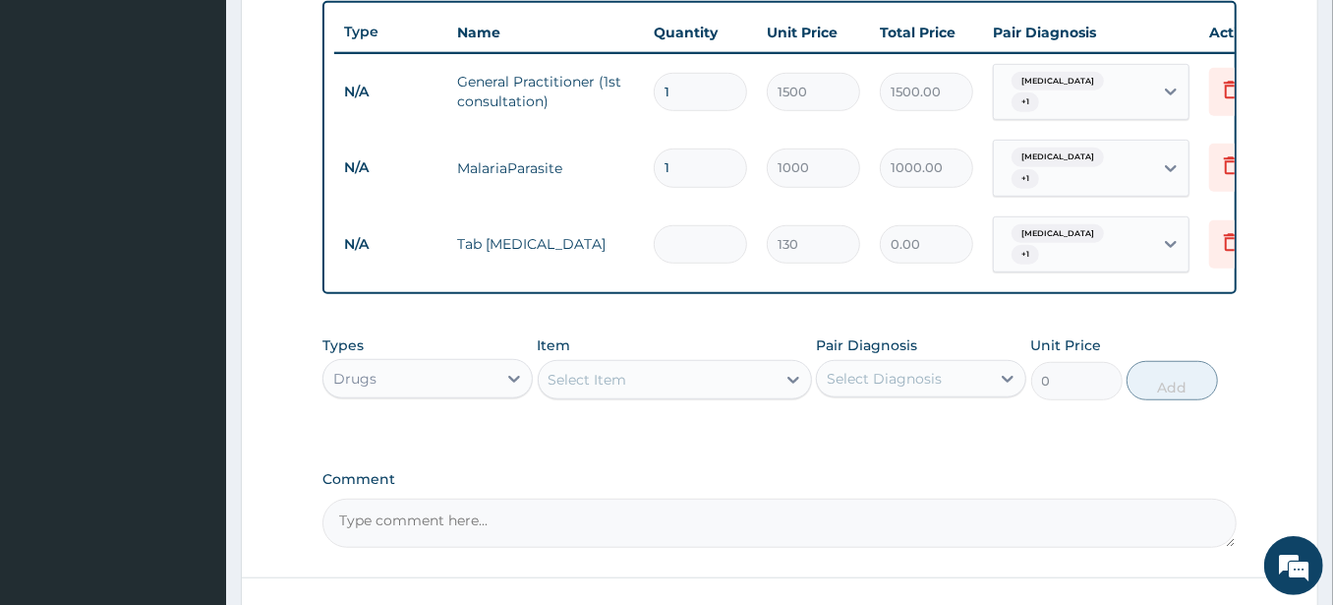
type input "780.00"
type input "6"
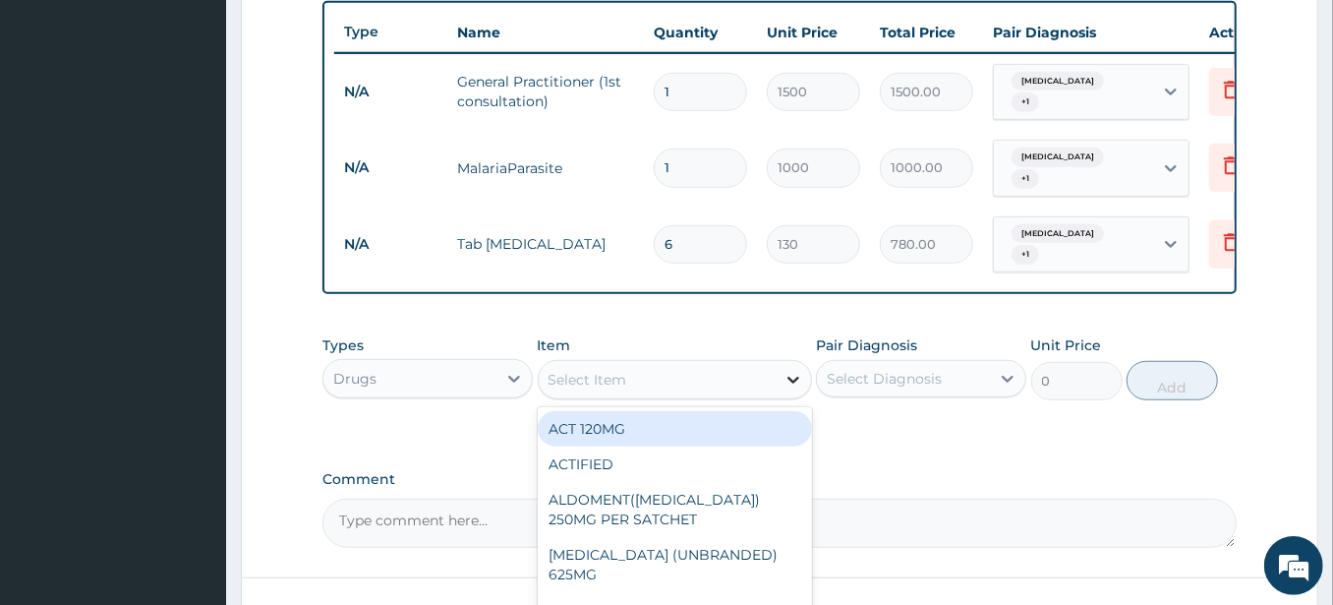
click at [800, 374] on icon at bounding box center [794, 380] width 20 height 20
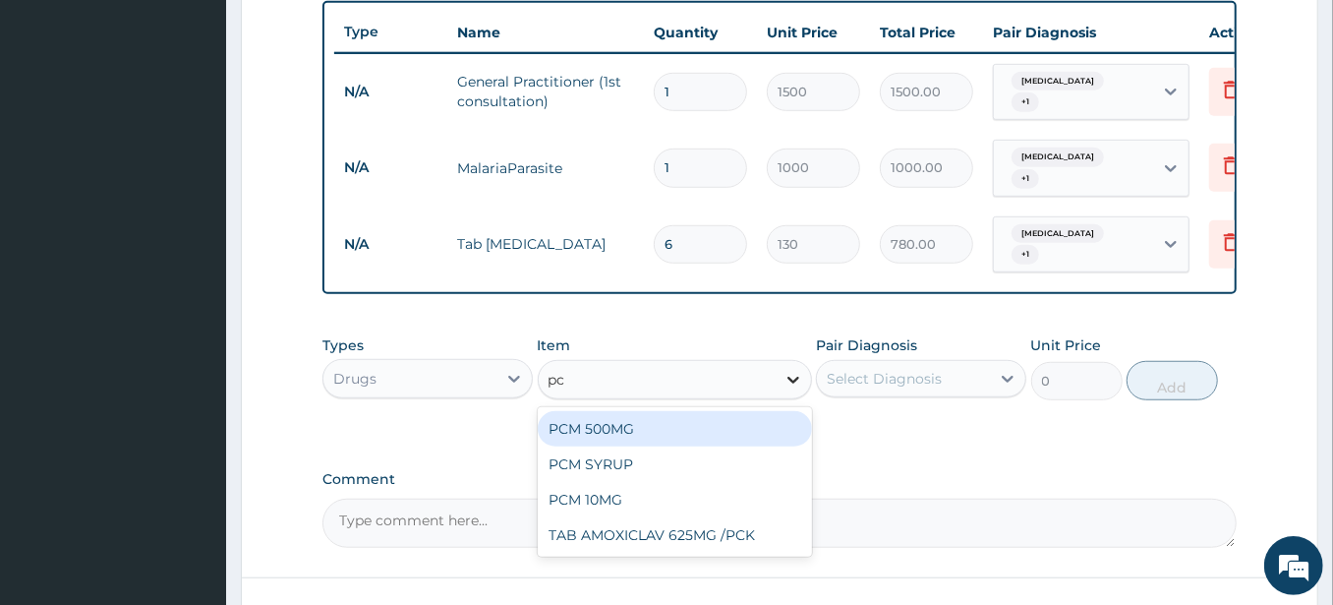
type input "pcm"
click at [671, 415] on div "PCM 500MG" at bounding box center [675, 428] width 274 height 35
type input "28"
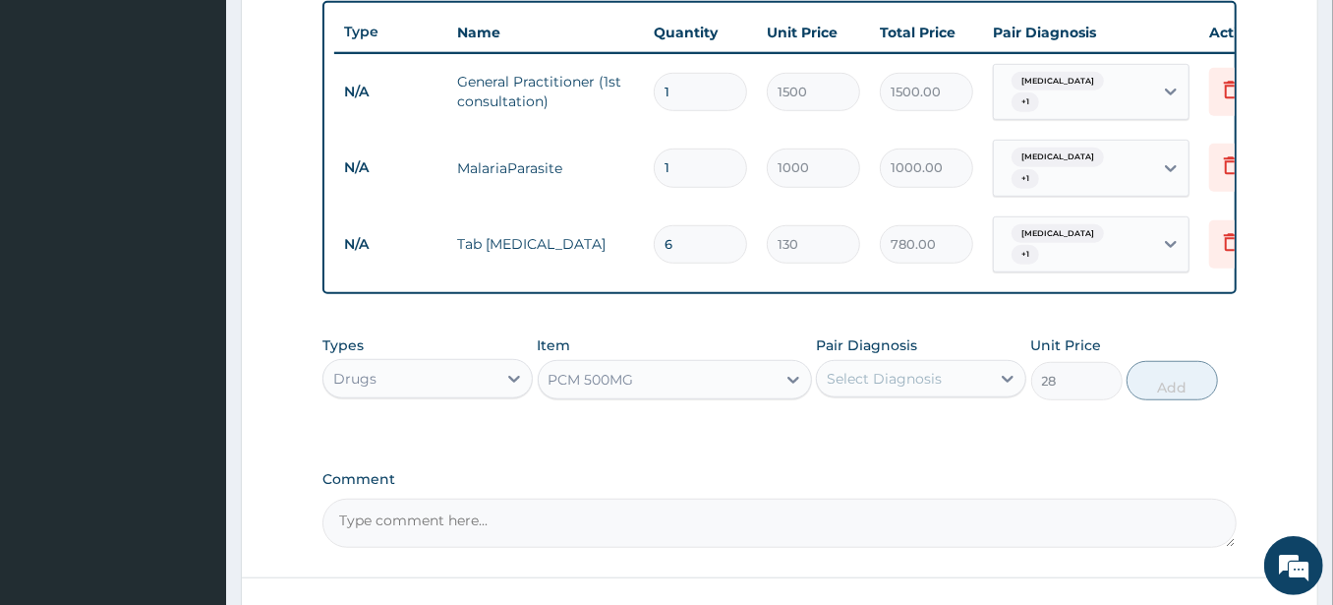
click at [927, 363] on div "Select Diagnosis" at bounding box center [903, 378] width 173 height 31
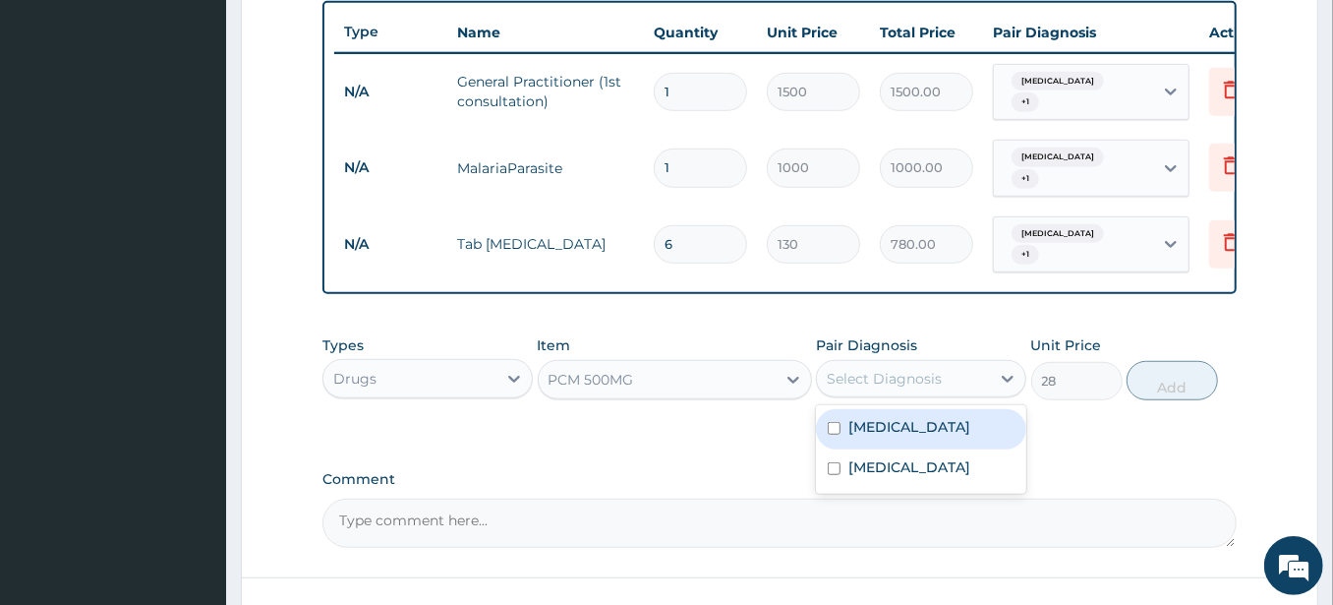
drag, startPoint x: 930, startPoint y: 407, endPoint x: 928, endPoint y: 431, distance: 23.7
click at [930, 411] on div "Malaria" at bounding box center [921, 429] width 210 height 40
checkbox input "true"
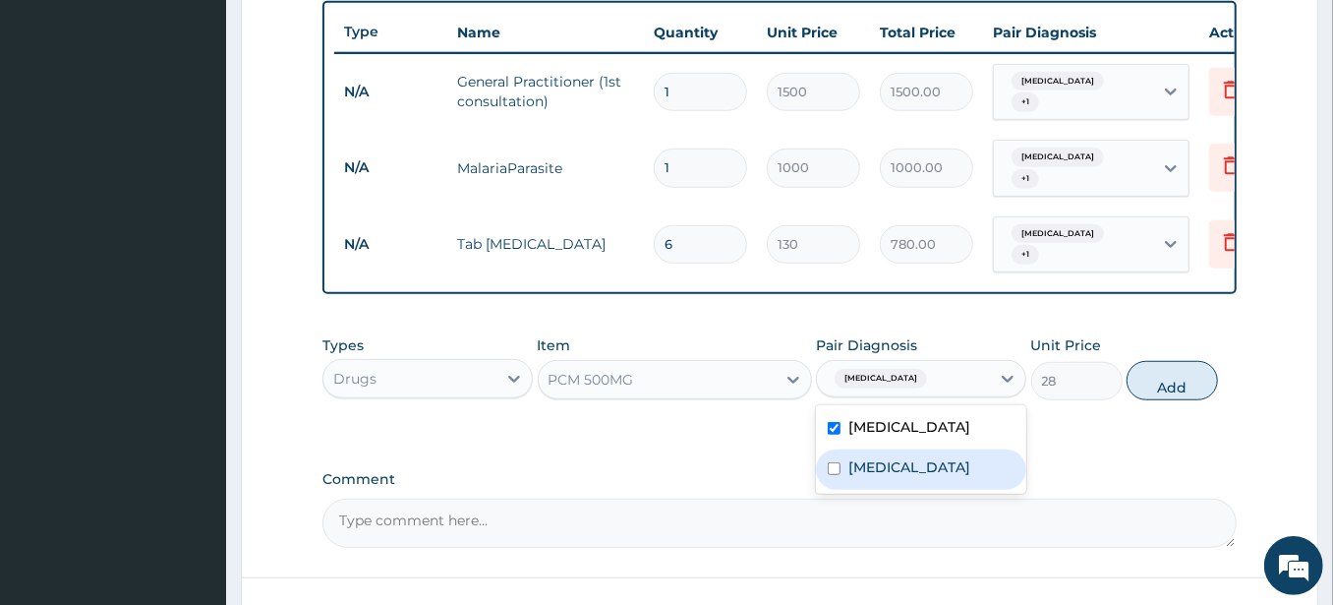
click at [926, 449] on div "Rhinitis" at bounding box center [921, 469] width 210 height 40
checkbox input "true"
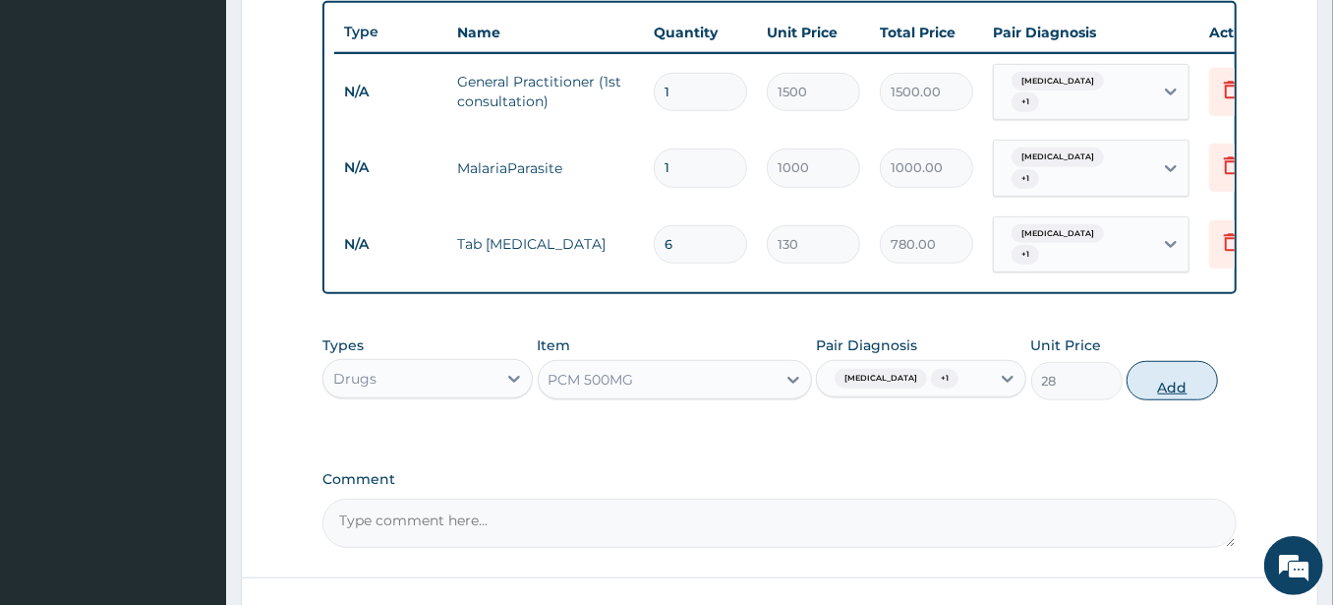
click at [1169, 376] on button "Add" at bounding box center [1172, 380] width 91 height 39
type input "0"
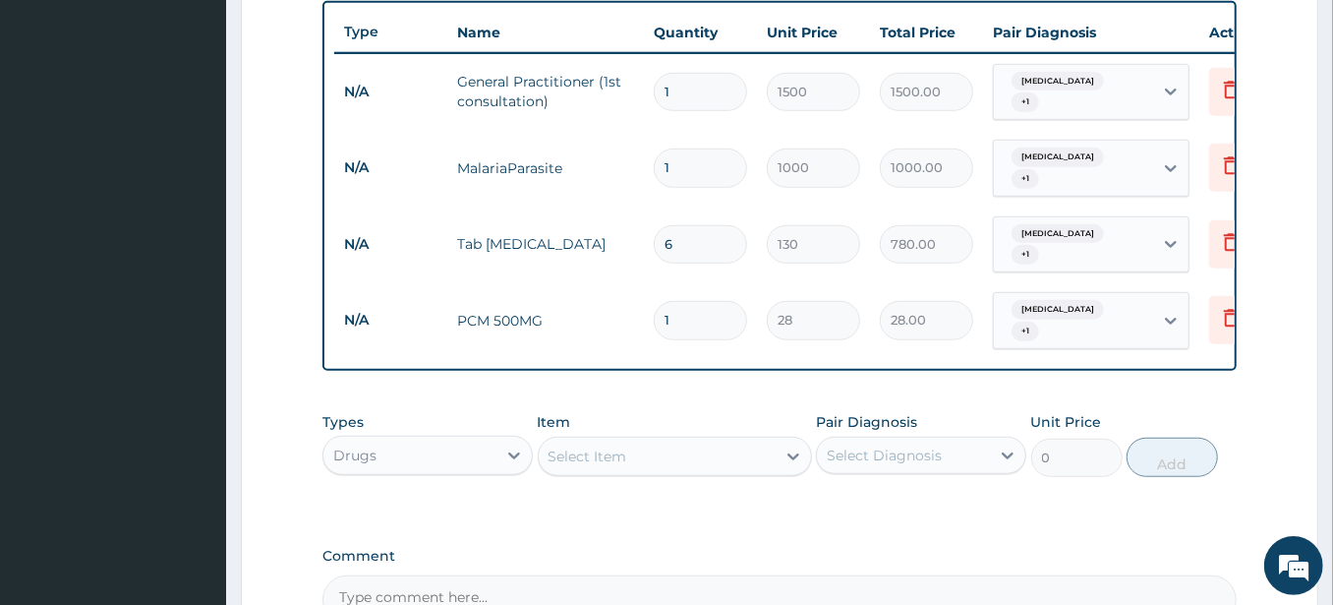
type input "18"
type input "504.00"
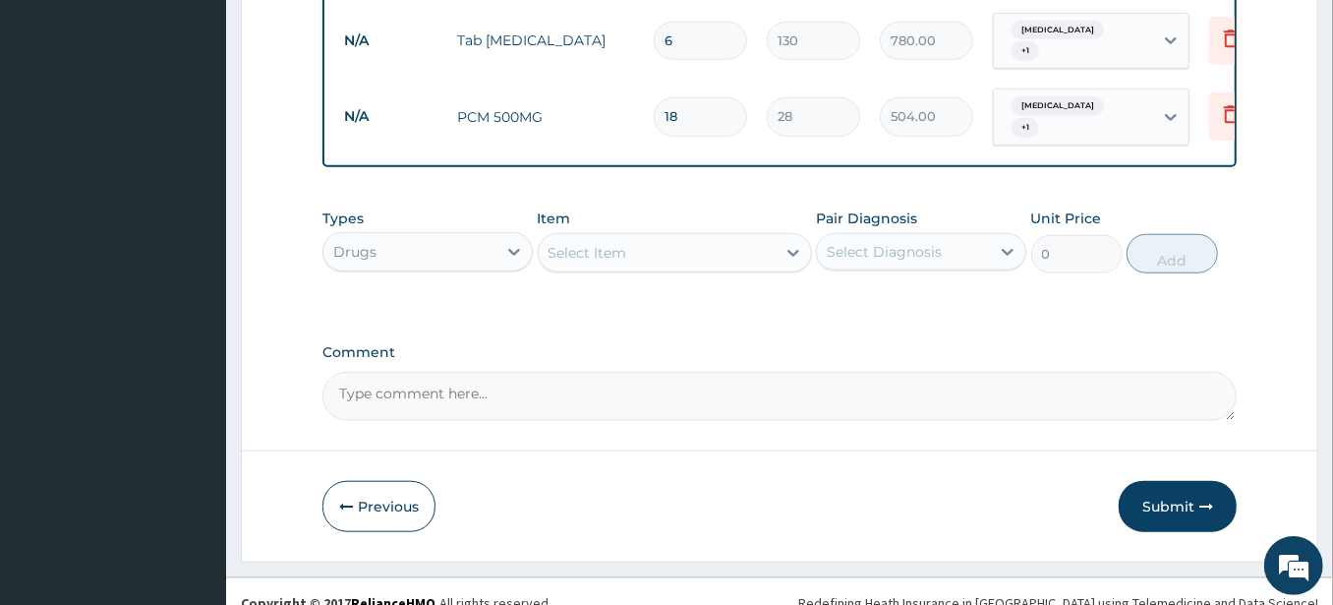
scroll to position [935, 0]
type input "18"
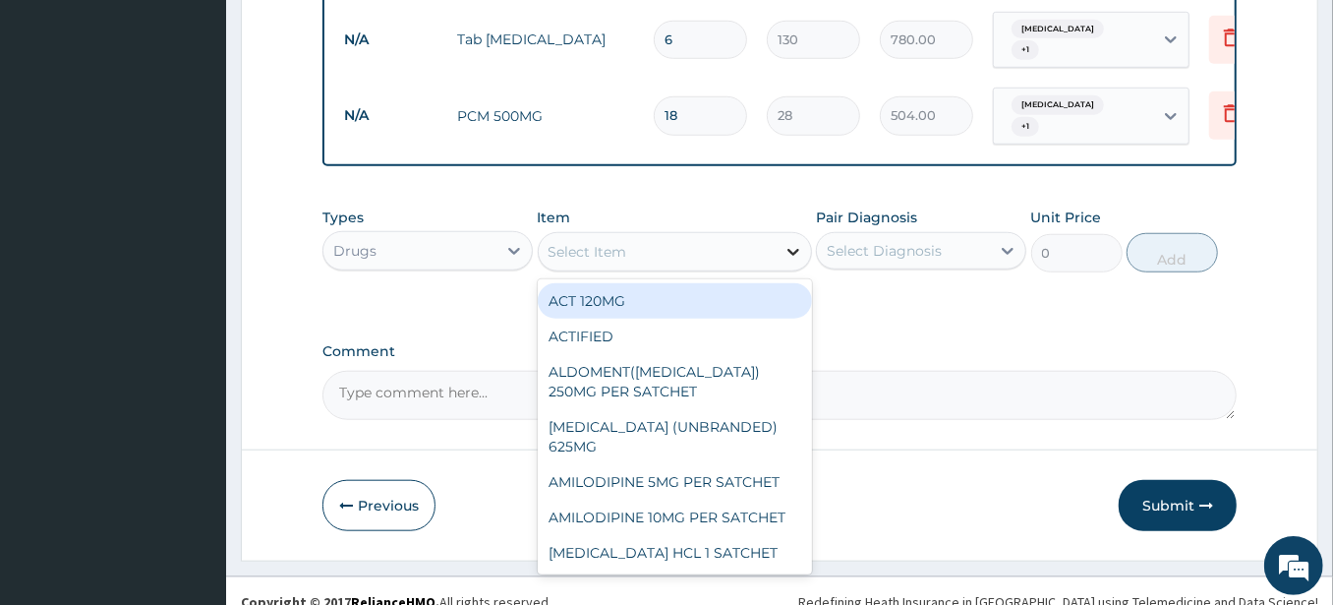
click at [779, 234] on div at bounding box center [793, 251] width 35 height 35
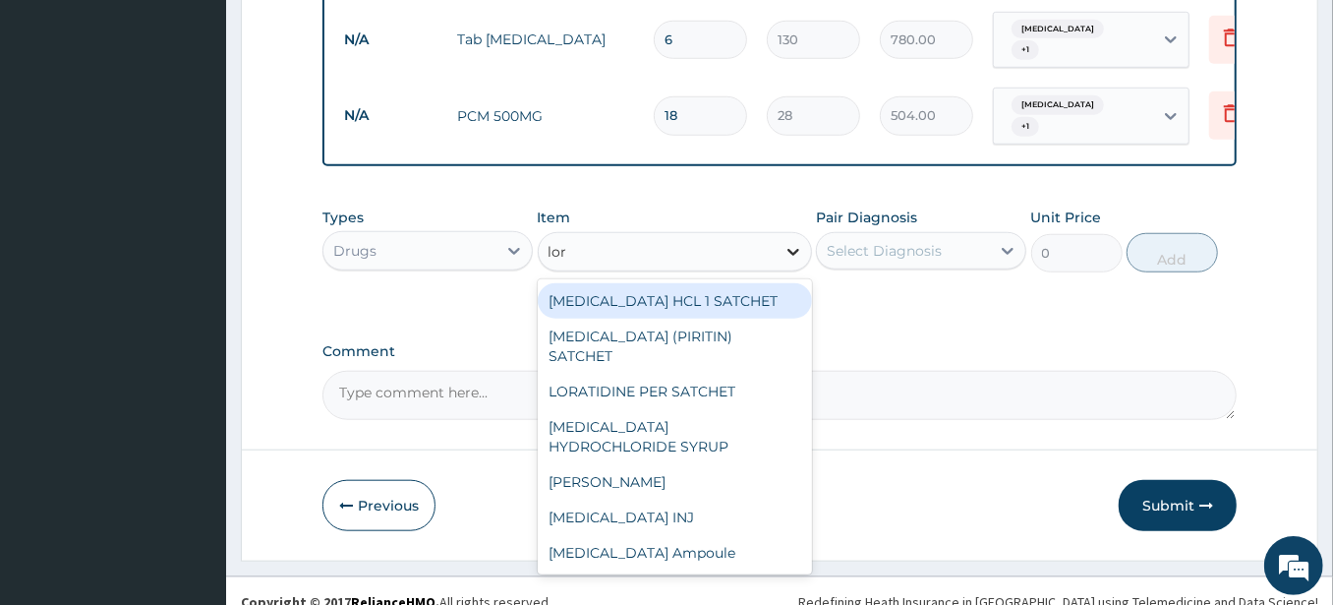
type input "lora"
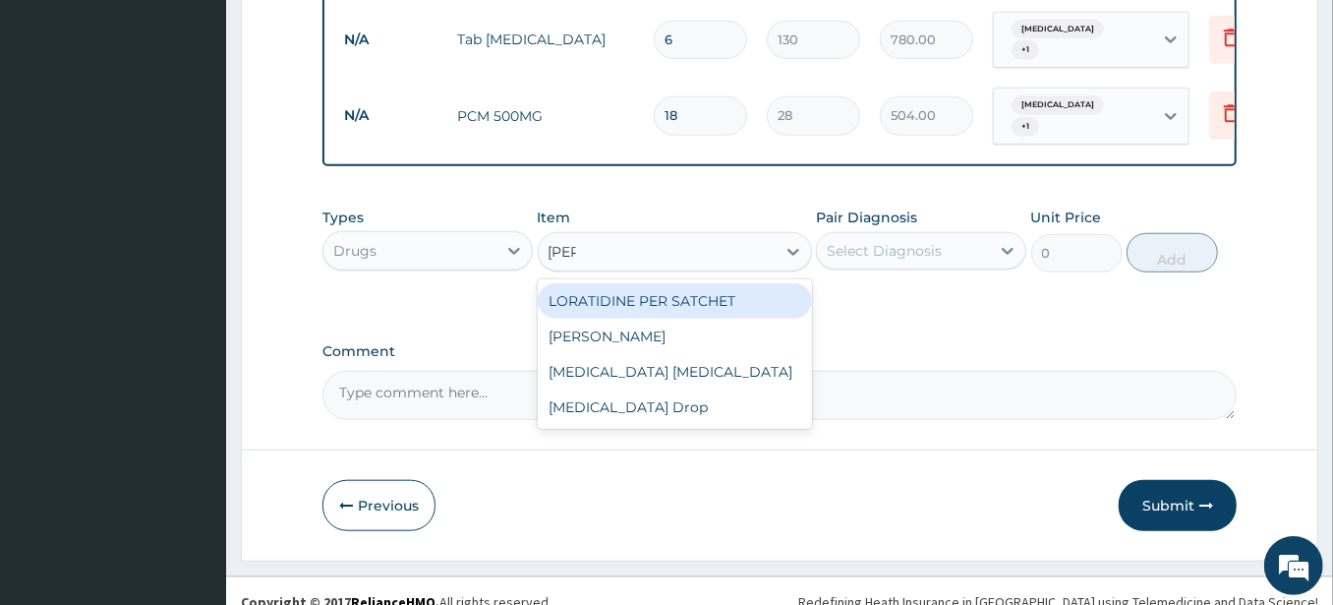
click at [671, 283] on div "LORATIDINE PER SATCHET" at bounding box center [675, 300] width 274 height 35
type input "500"
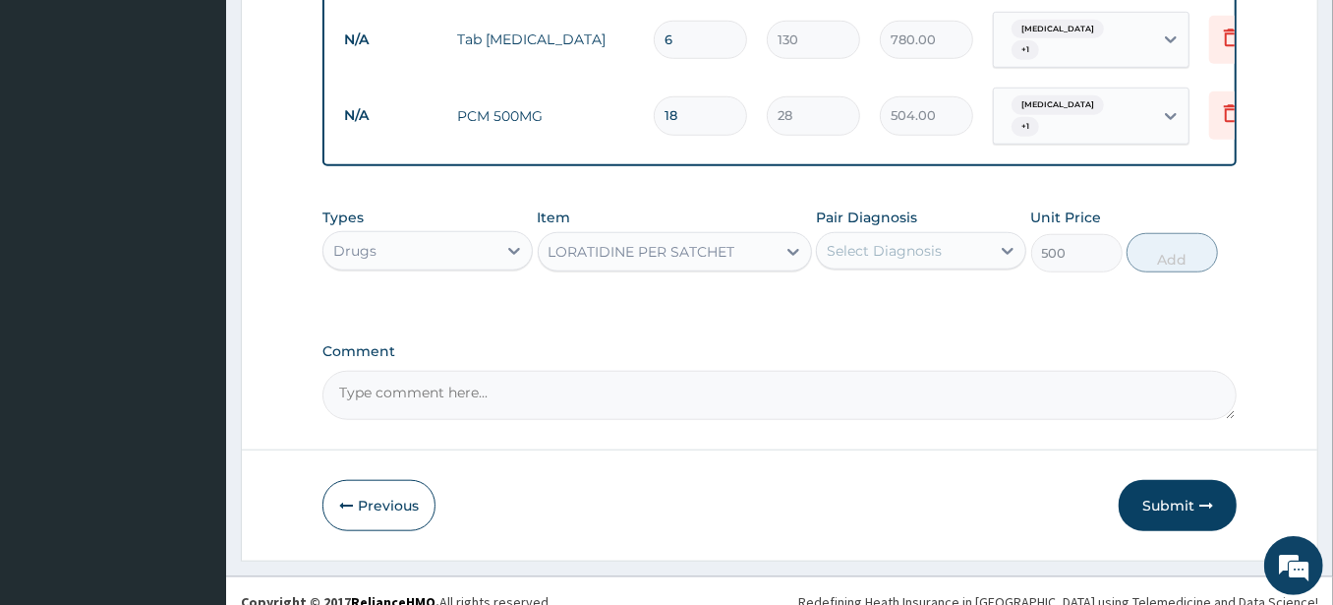
click at [893, 241] on div "Select Diagnosis" at bounding box center [884, 251] width 115 height 20
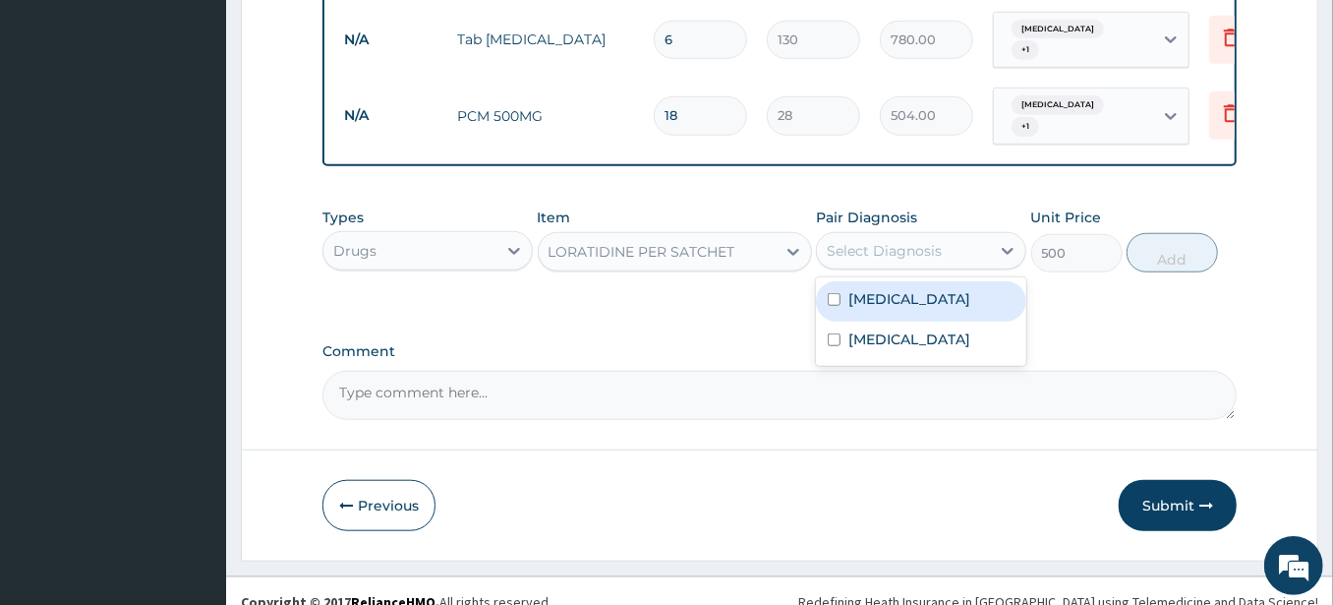
drag, startPoint x: 890, startPoint y: 275, endPoint x: 886, endPoint y: 285, distance: 10.6
click at [890, 289] on label "Malaria" at bounding box center [910, 299] width 122 height 20
checkbox input "true"
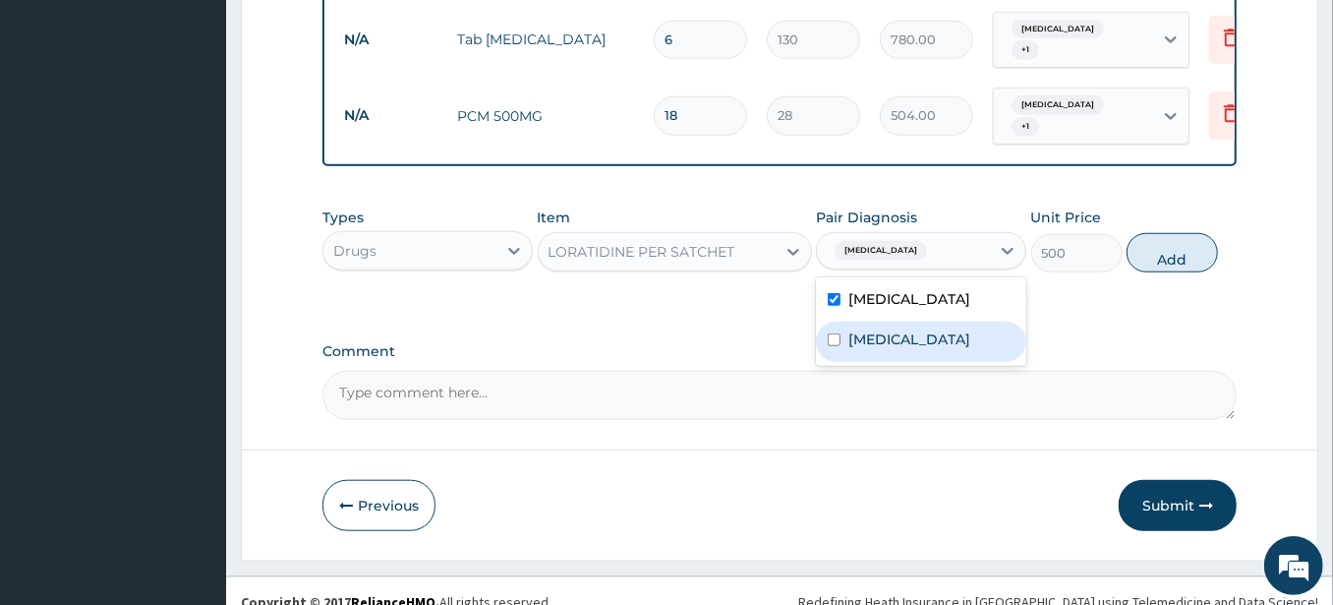
click at [883, 329] on label "Rhinitis" at bounding box center [910, 339] width 122 height 20
checkbox input "true"
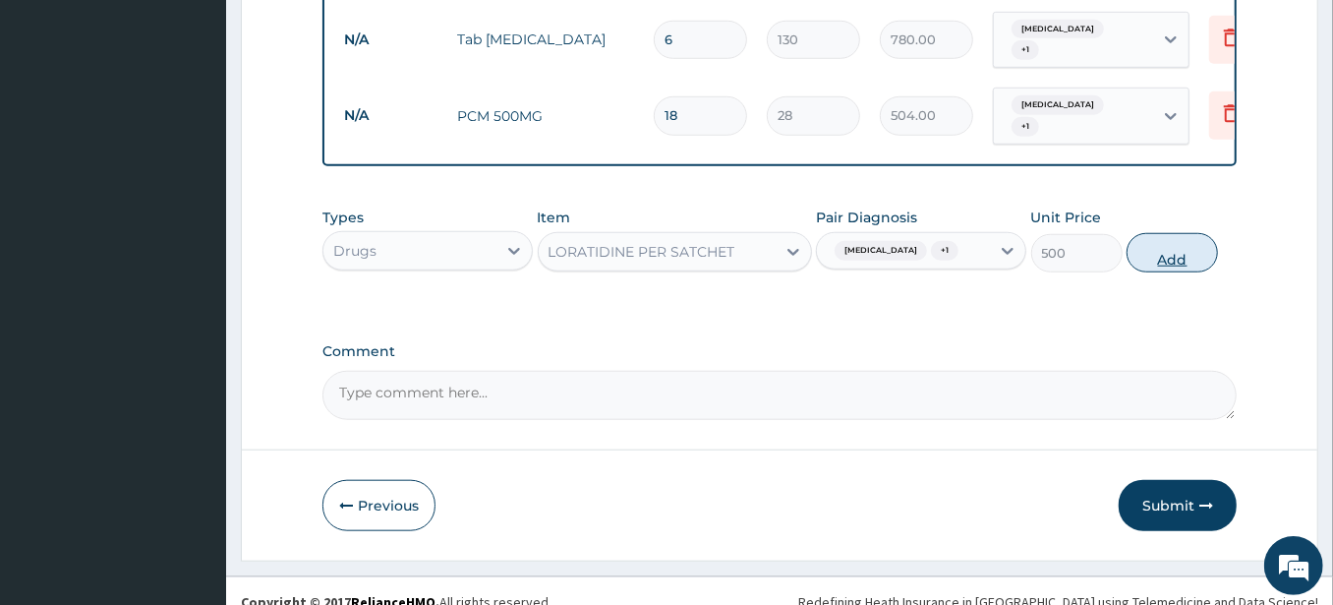
click at [1151, 239] on button "Add" at bounding box center [1172, 252] width 91 height 39
type input "0"
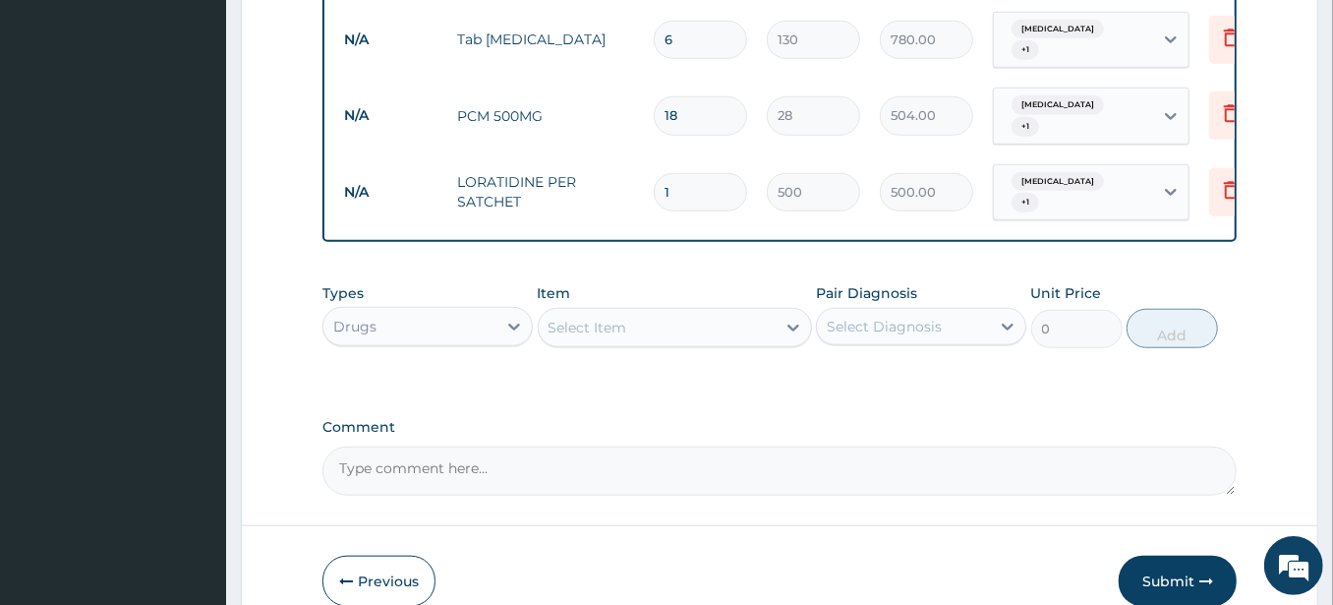
type input "10"
type input "5000.00"
type input "1"
type input "500.00"
type input "0.00"
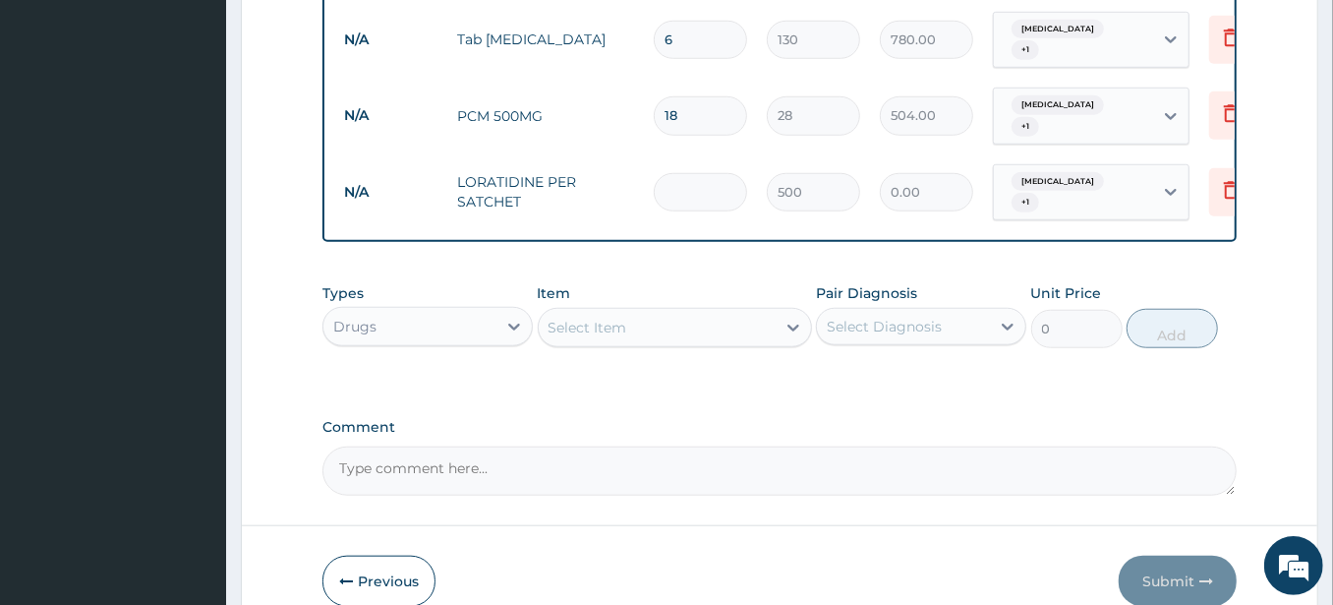
type input "2"
type input "1000.00"
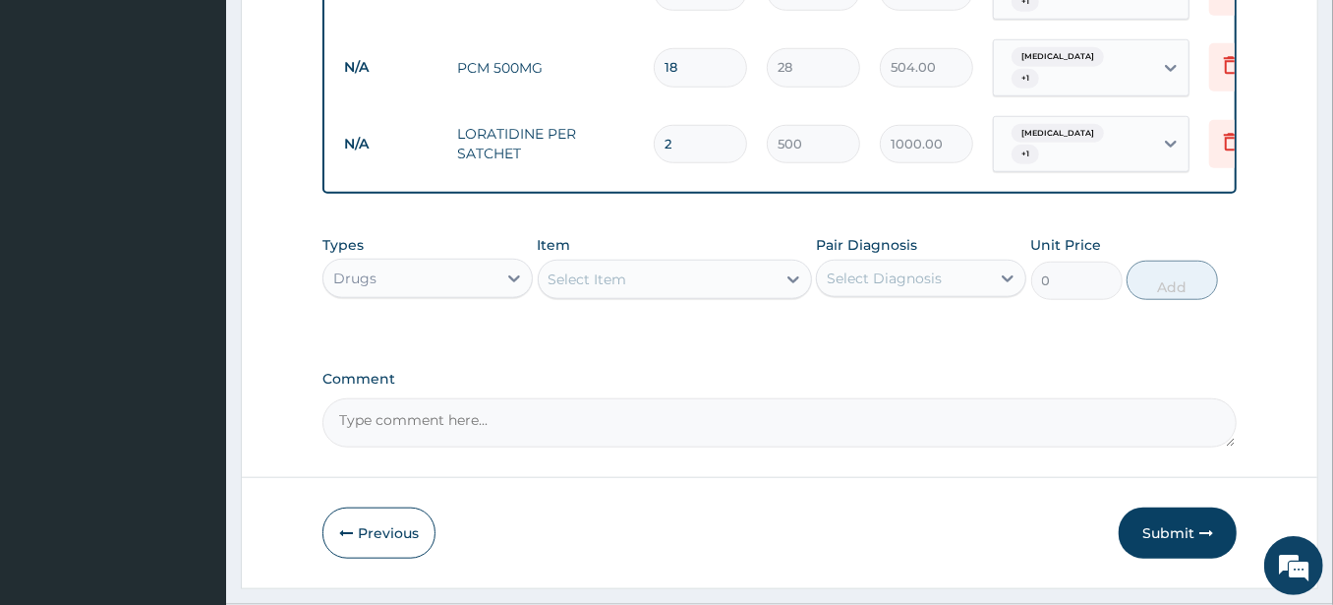
scroll to position [1003, 0]
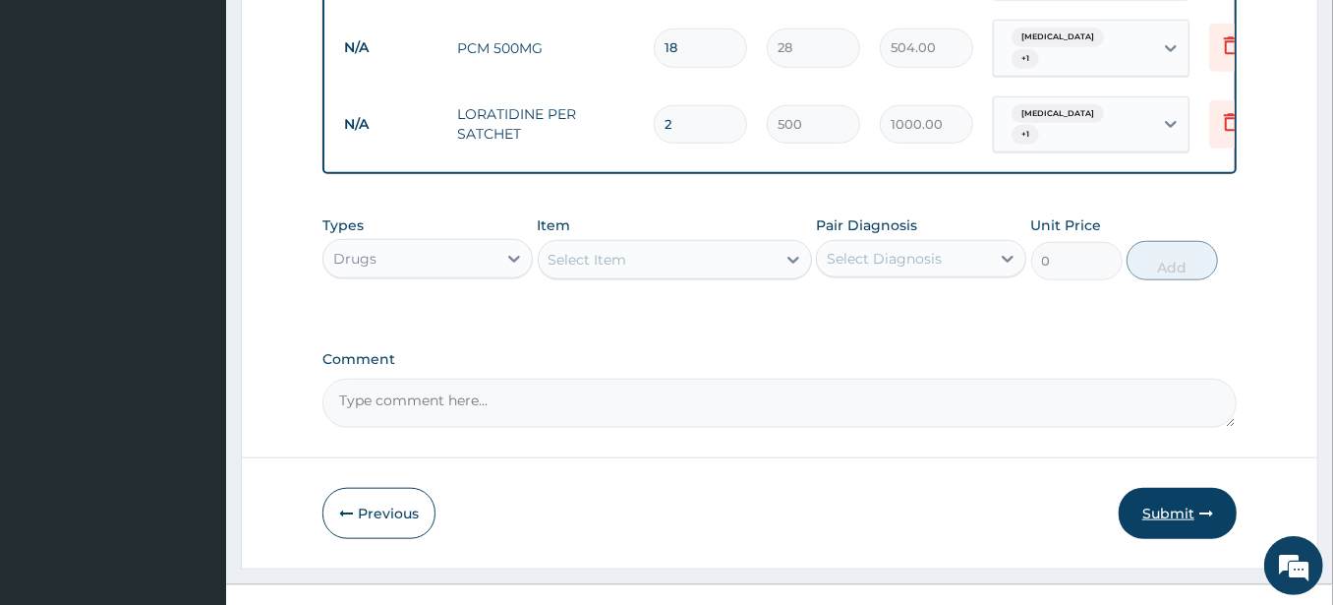
type input "2"
click at [1174, 488] on button "Submit" at bounding box center [1178, 513] width 118 height 51
